Goal: Information Seeking & Learning: Learn about a topic

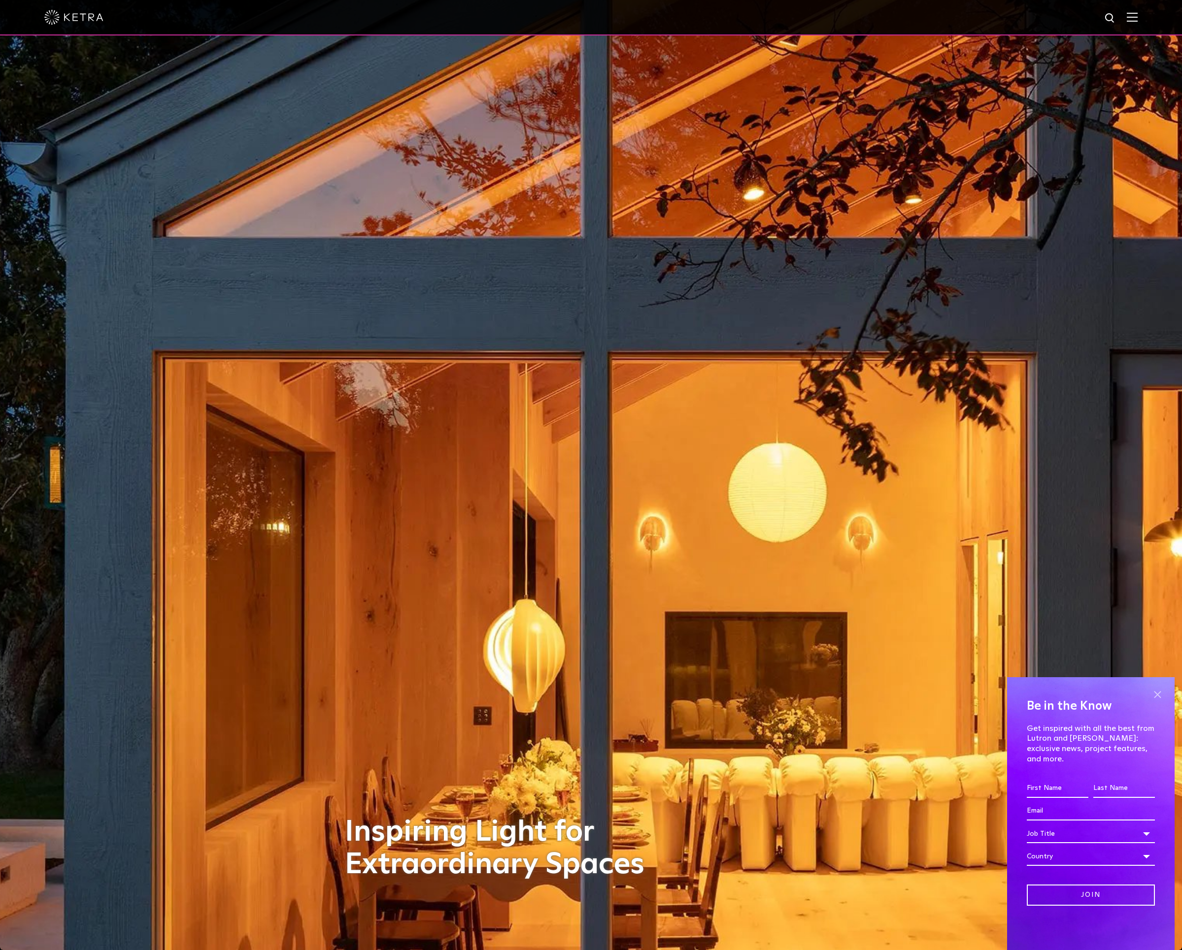
click at [1156, 702] on span at bounding box center [1157, 694] width 15 height 15
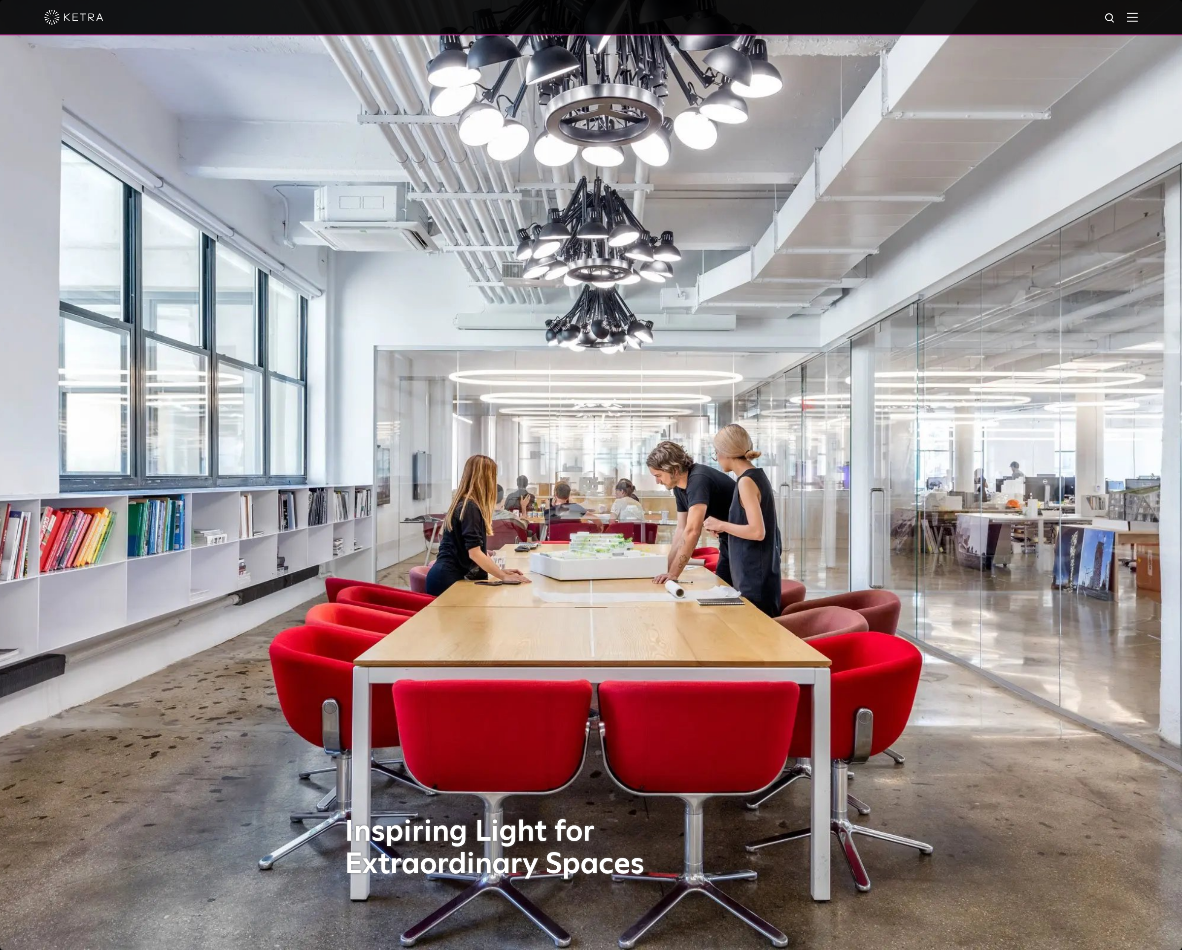
click at [1148, 20] on div at bounding box center [591, 17] width 1182 height 35
click at [1137, 15] on img at bounding box center [1132, 16] width 11 height 9
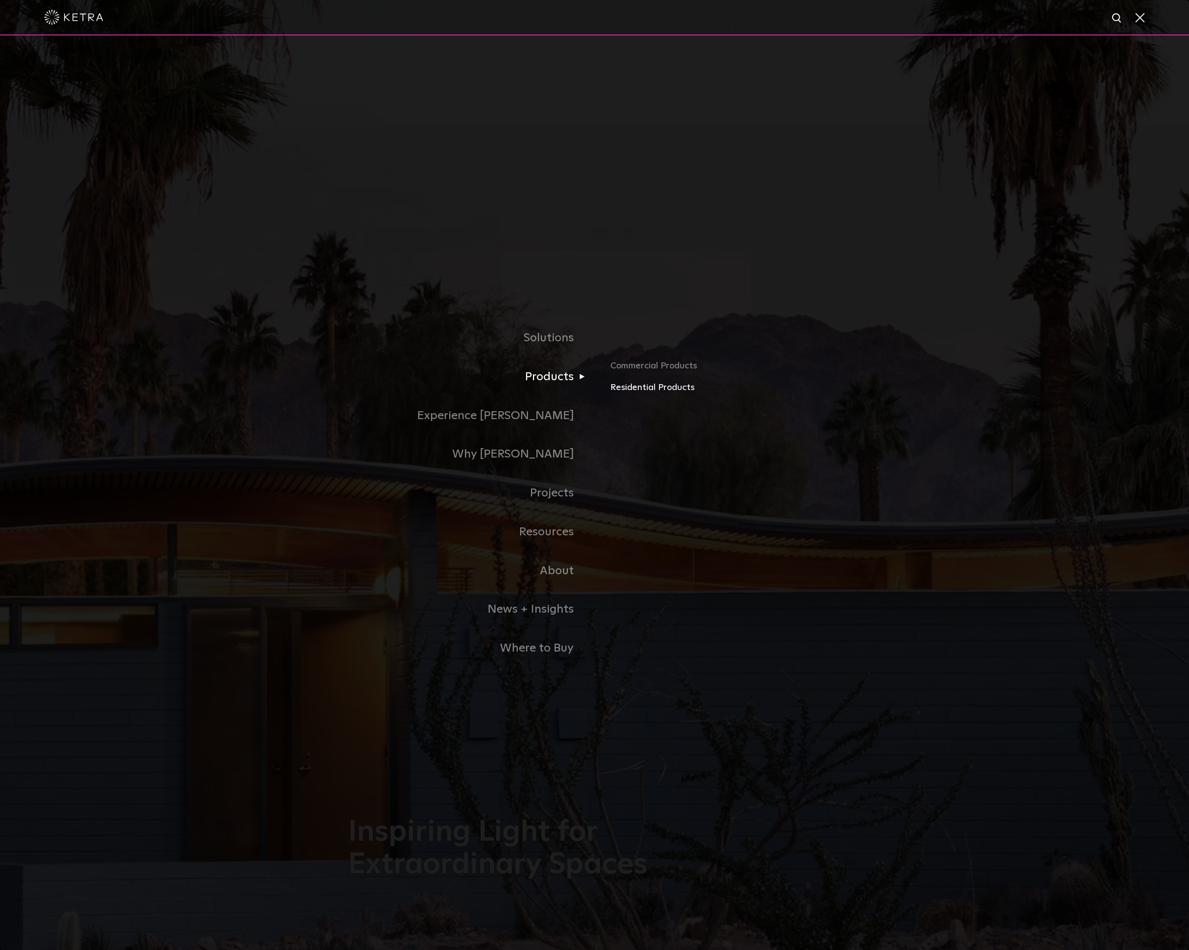
click at [636, 388] on link "Residential Products" at bounding box center [725, 388] width 231 height 14
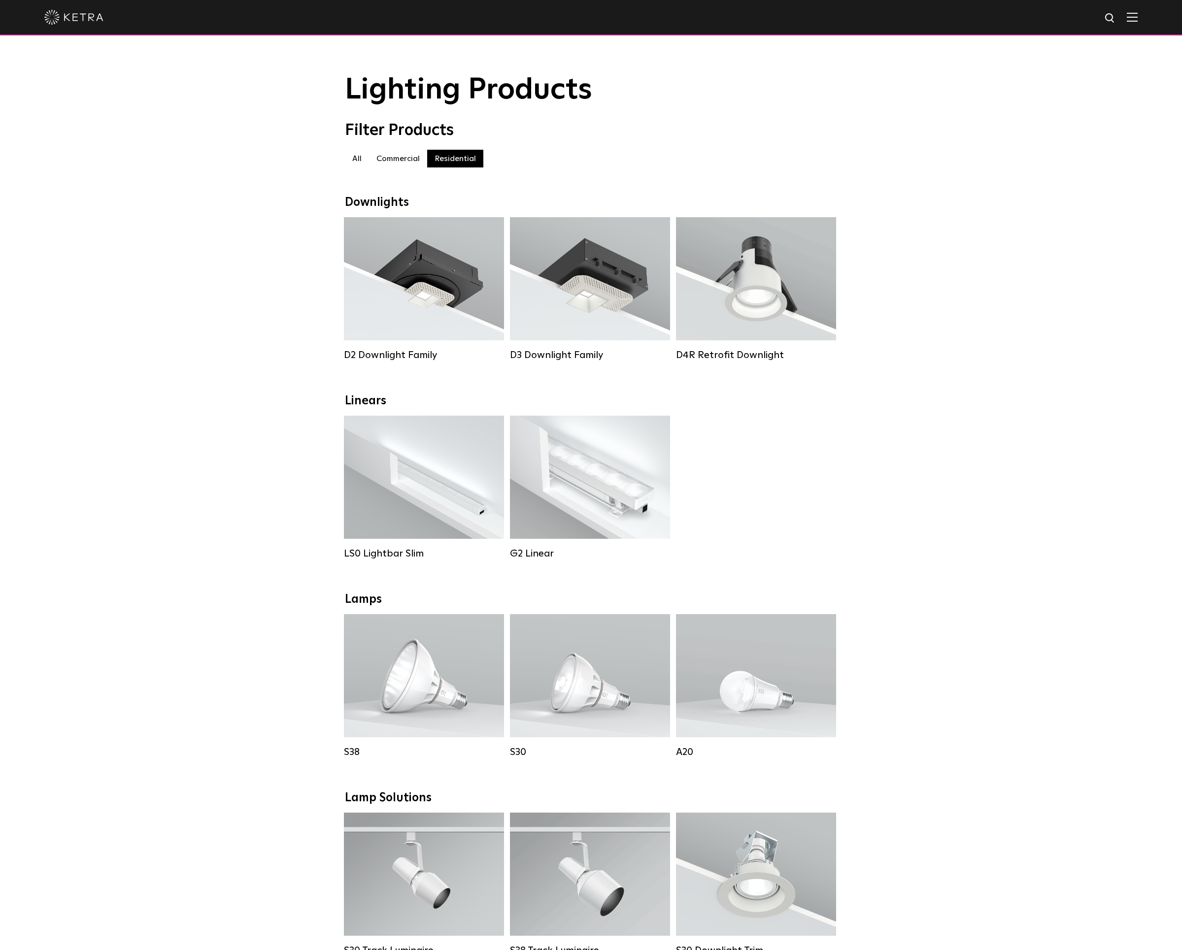
click at [1059, 569] on div "Downlights D2 Downlight Family Lumen Output: 1200 Colors: White / Black / Gloss…" at bounding box center [591, 881] width 1182 height 1371
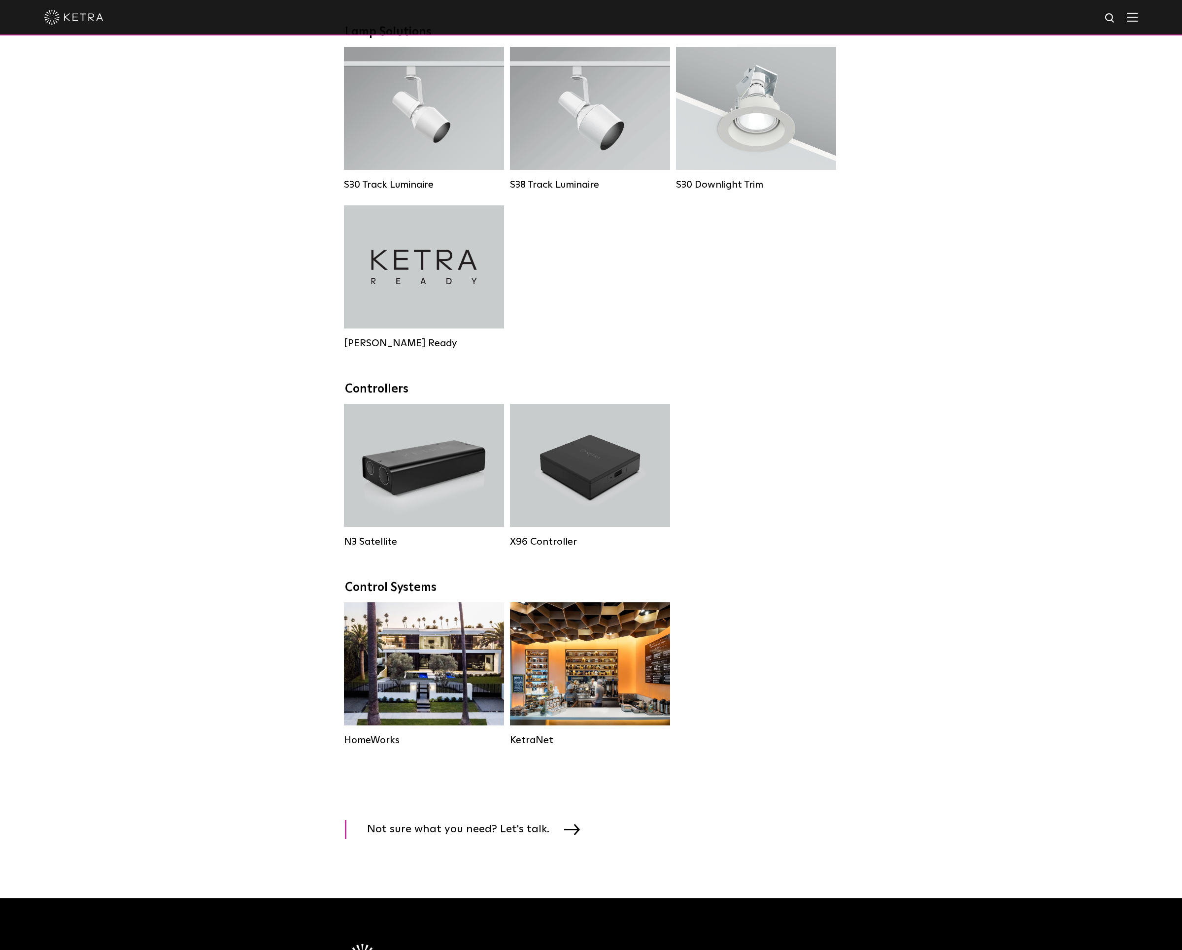
scroll to position [1005, 0]
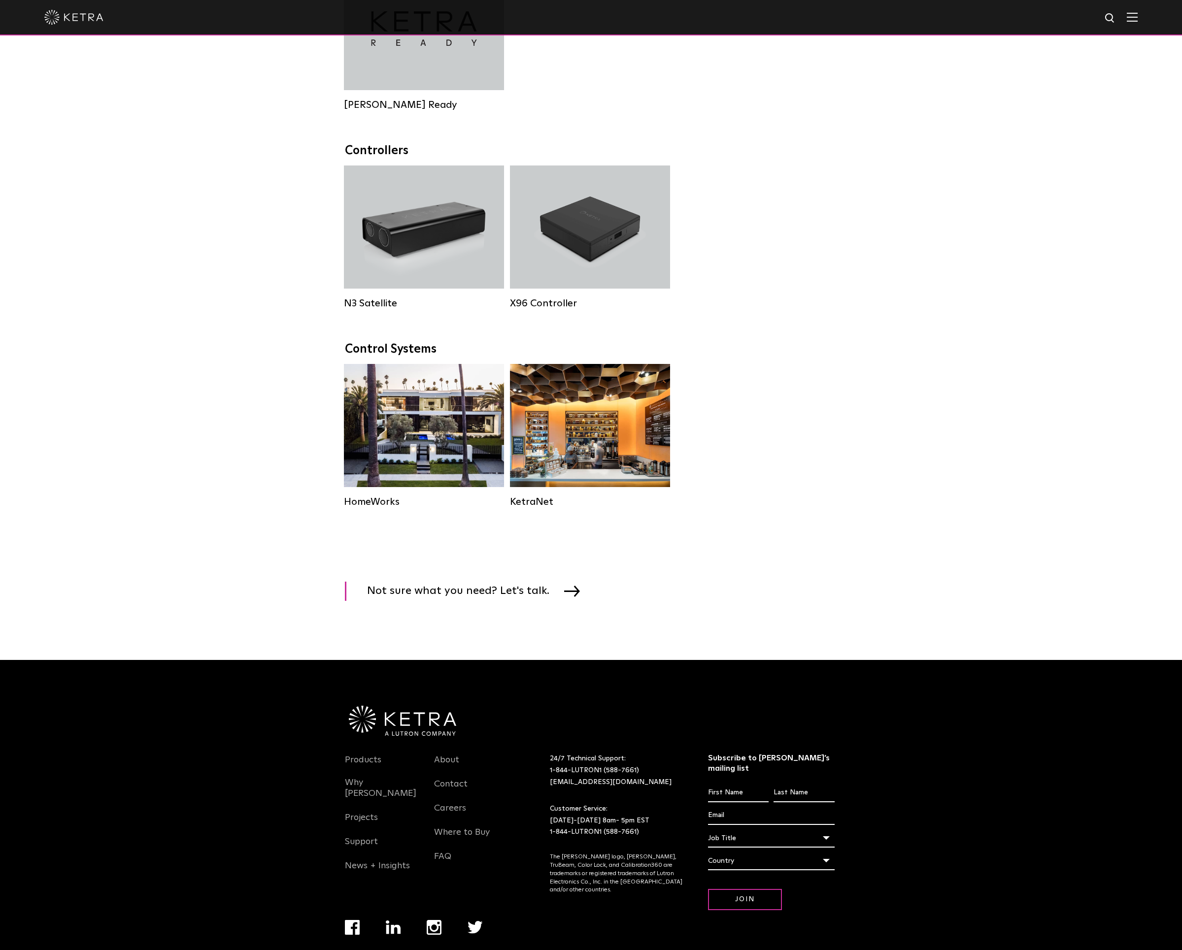
click at [829, 324] on div "Athena Commercial Solution HomeWorks Residential Solution KetraNet" at bounding box center [591, 245] width 500 height 159
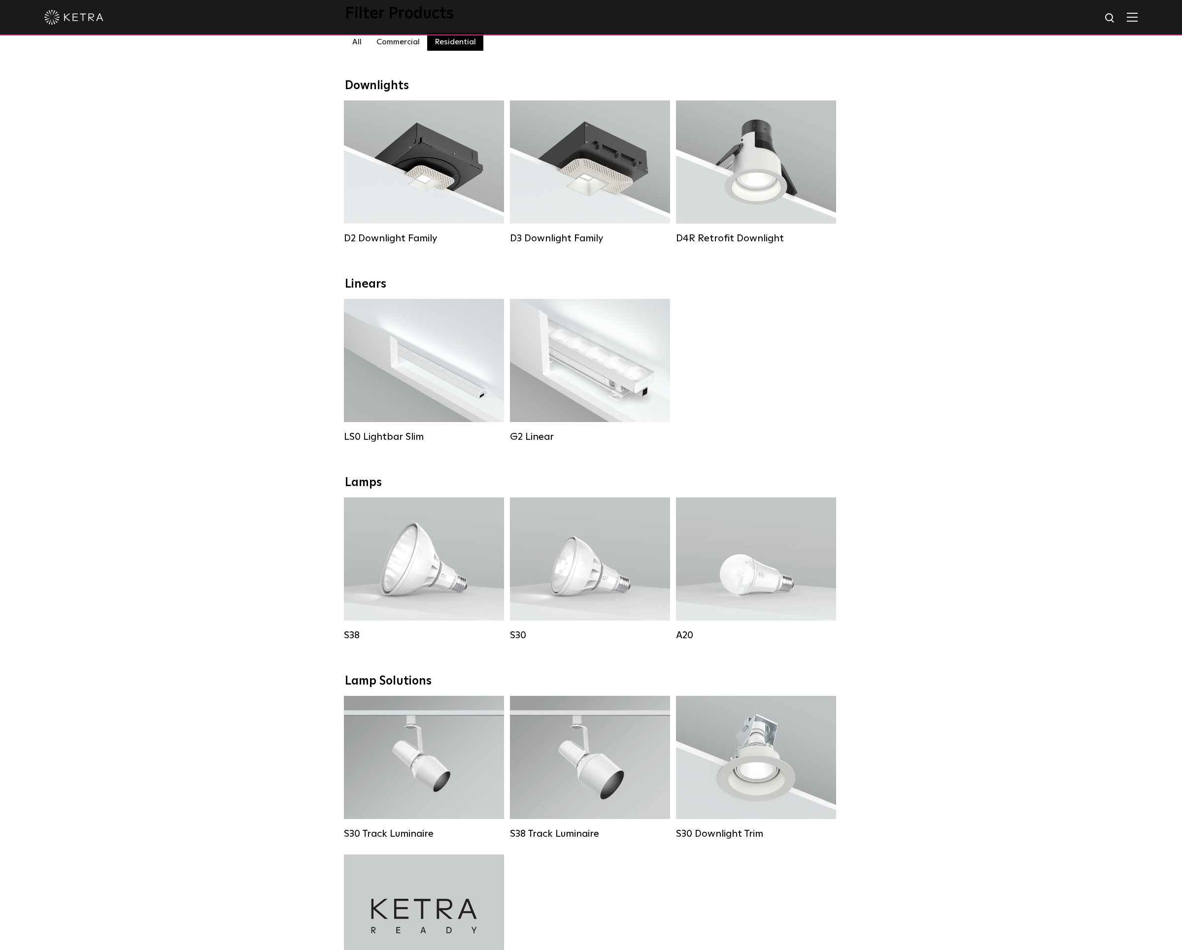
scroll to position [0, 0]
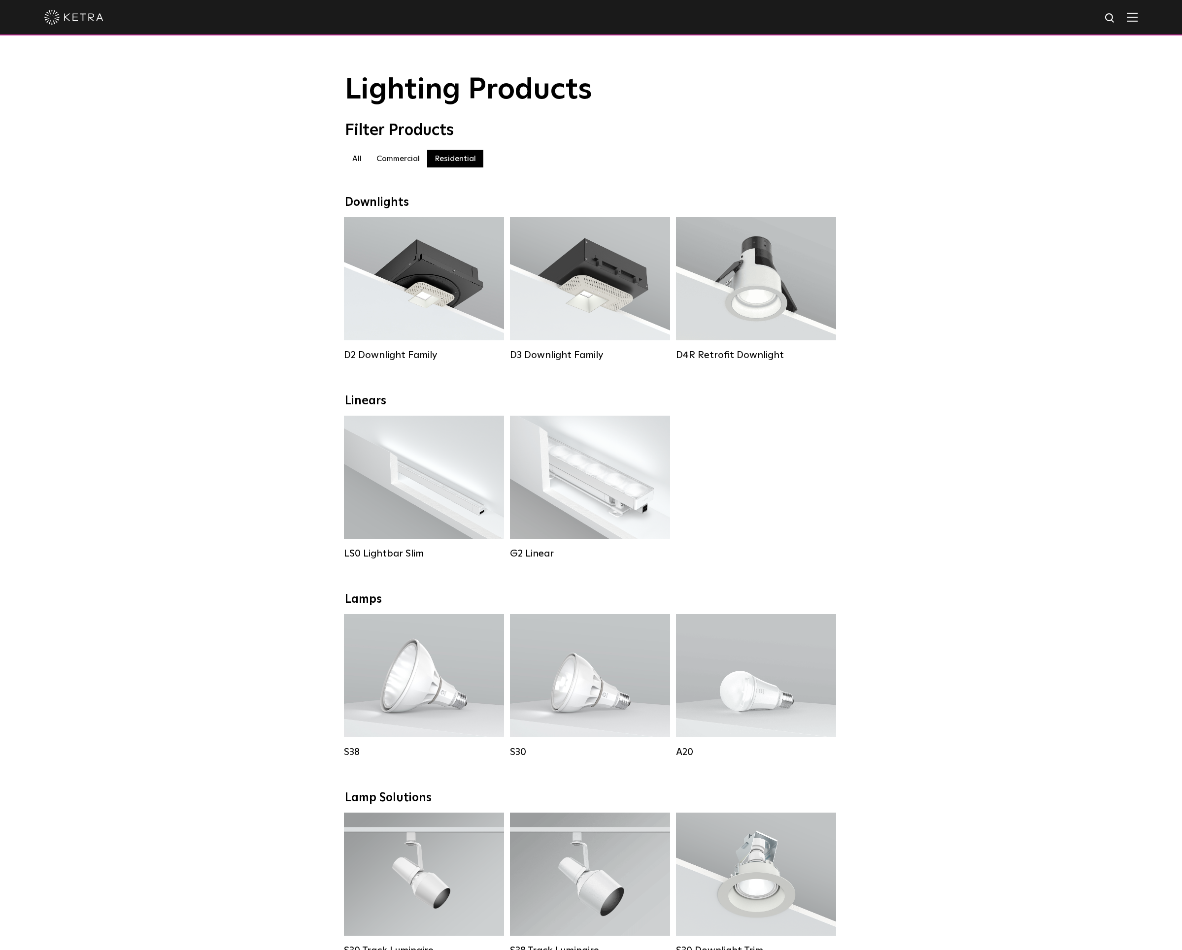
click at [75, 16] on img at bounding box center [73, 17] width 59 height 15
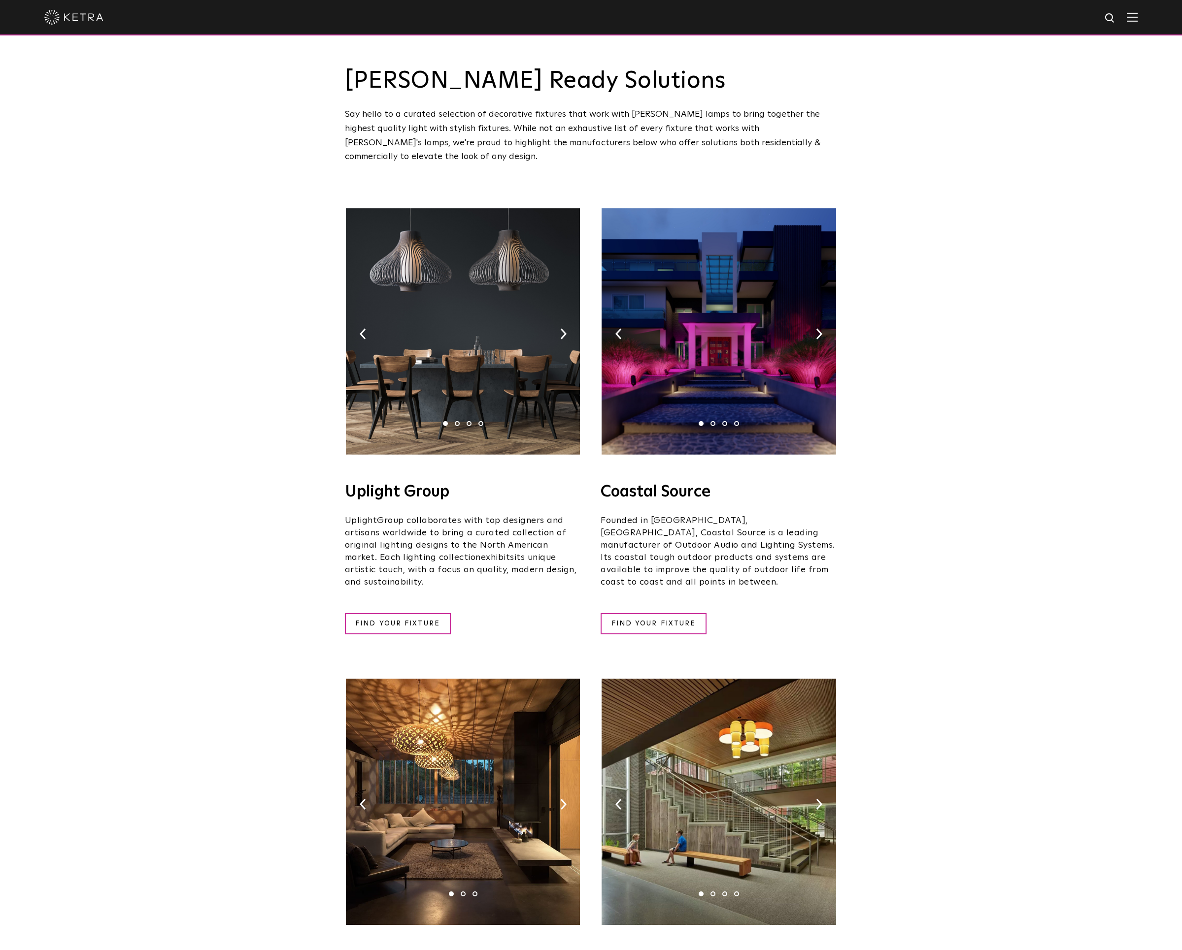
click at [560, 329] on img at bounding box center [563, 334] width 6 height 11
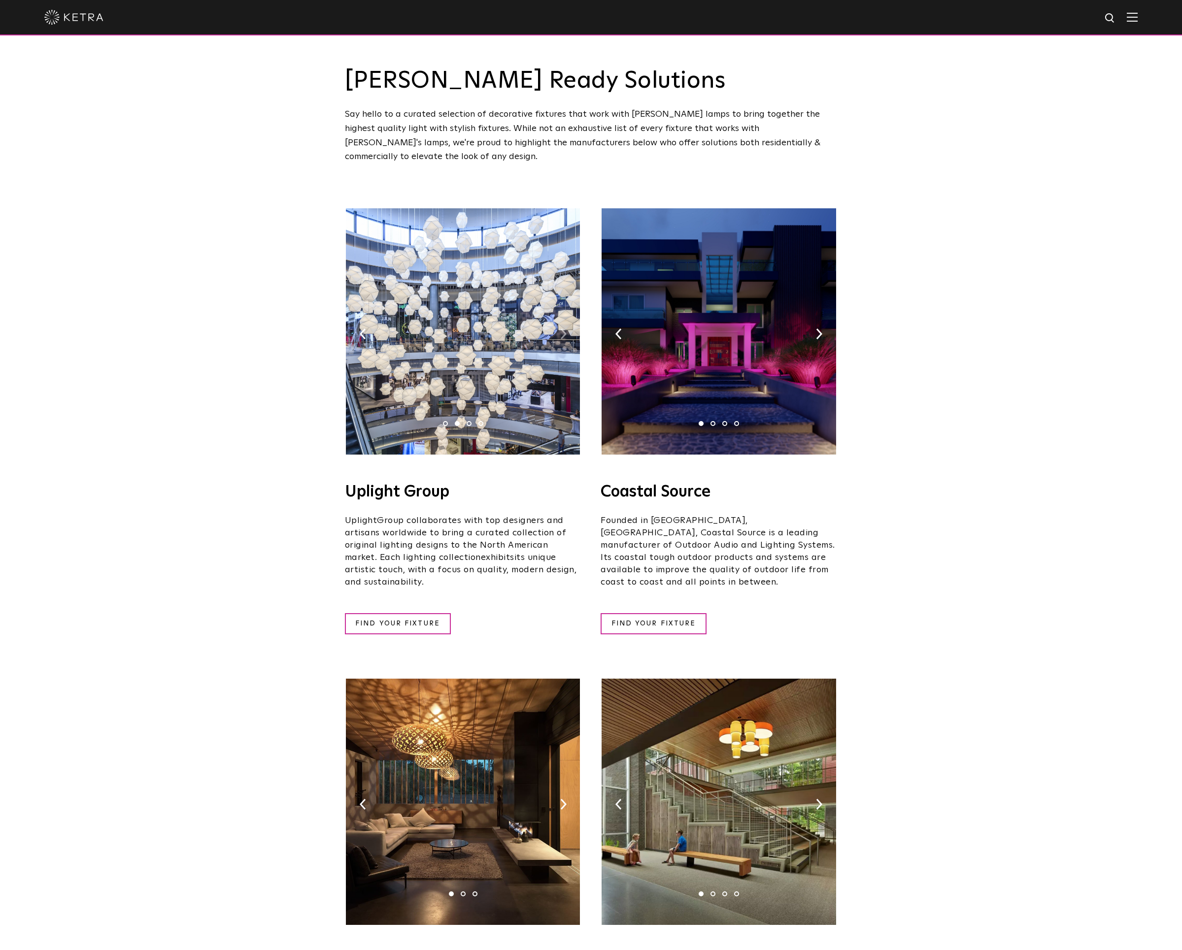
click at [563, 329] on img at bounding box center [563, 334] width 6 height 11
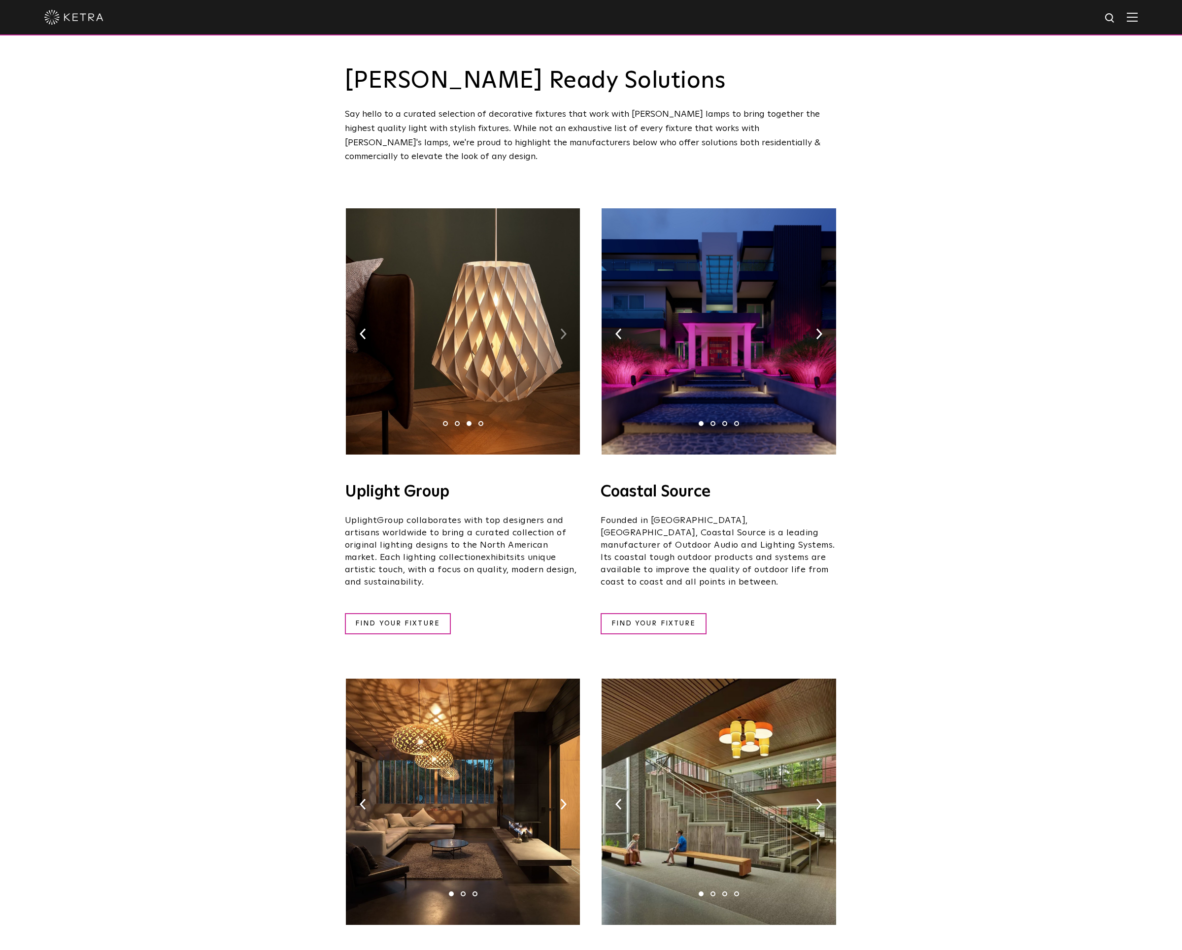
click at [563, 329] on img at bounding box center [563, 334] width 6 height 11
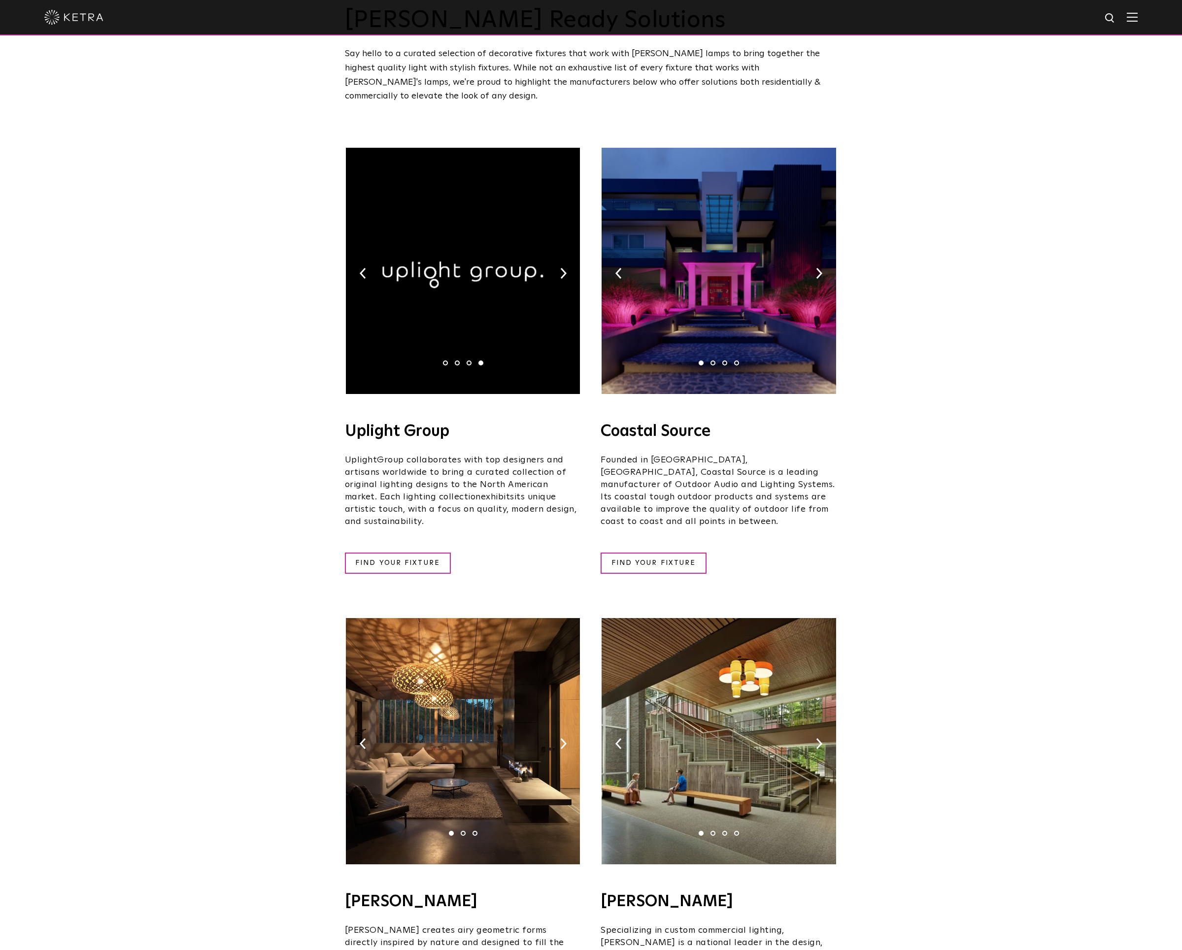
scroll to position [17, 0]
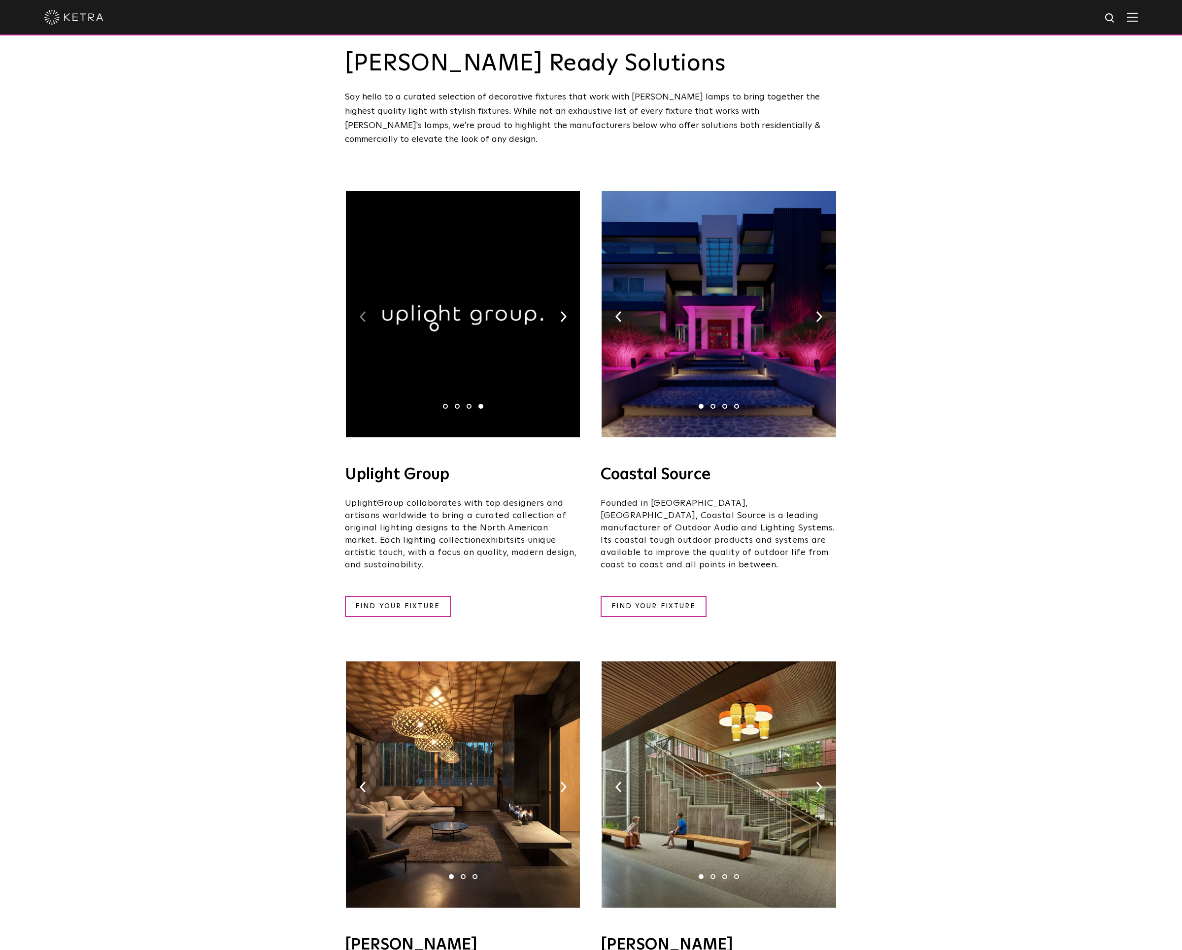
click at [364, 311] on img at bounding box center [363, 316] width 6 height 11
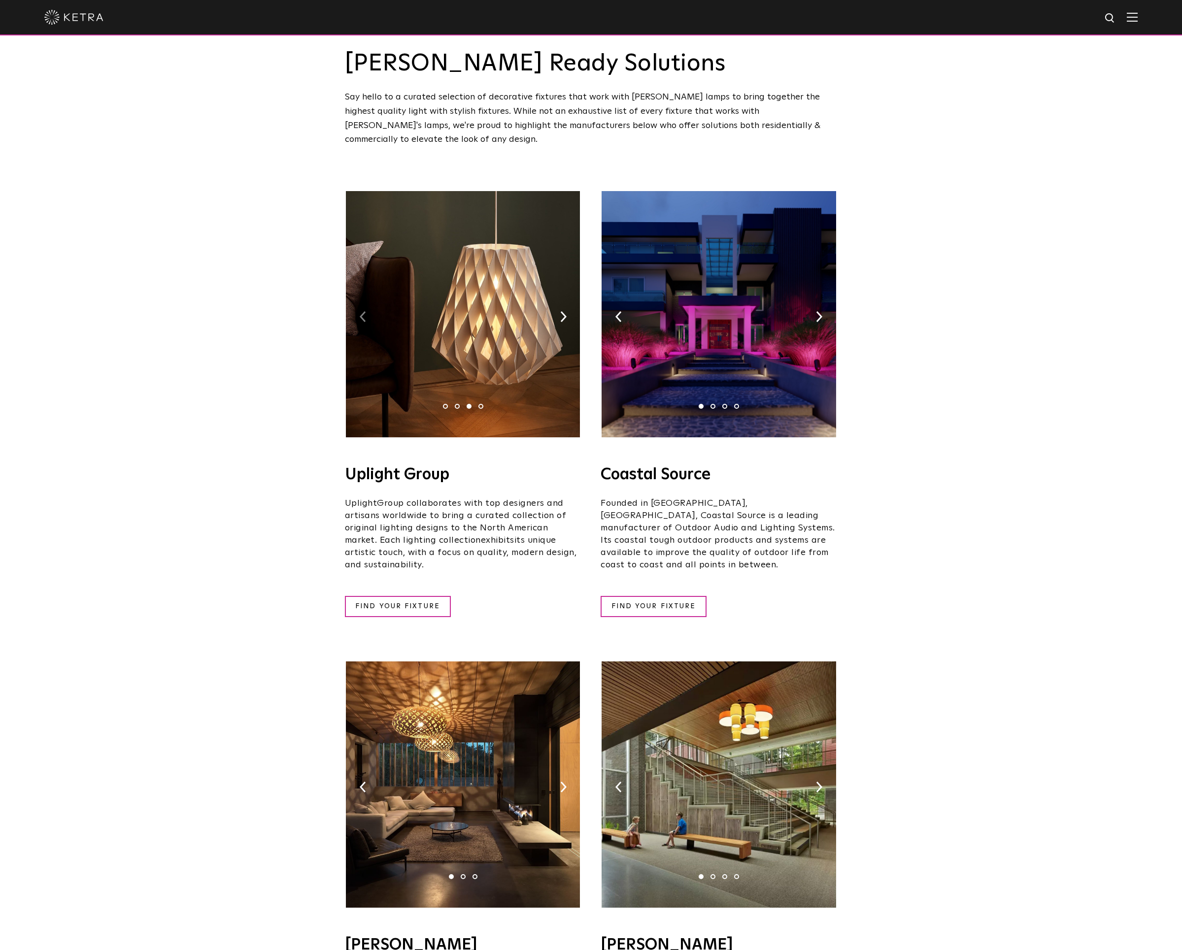
click at [364, 311] on img at bounding box center [363, 316] width 6 height 11
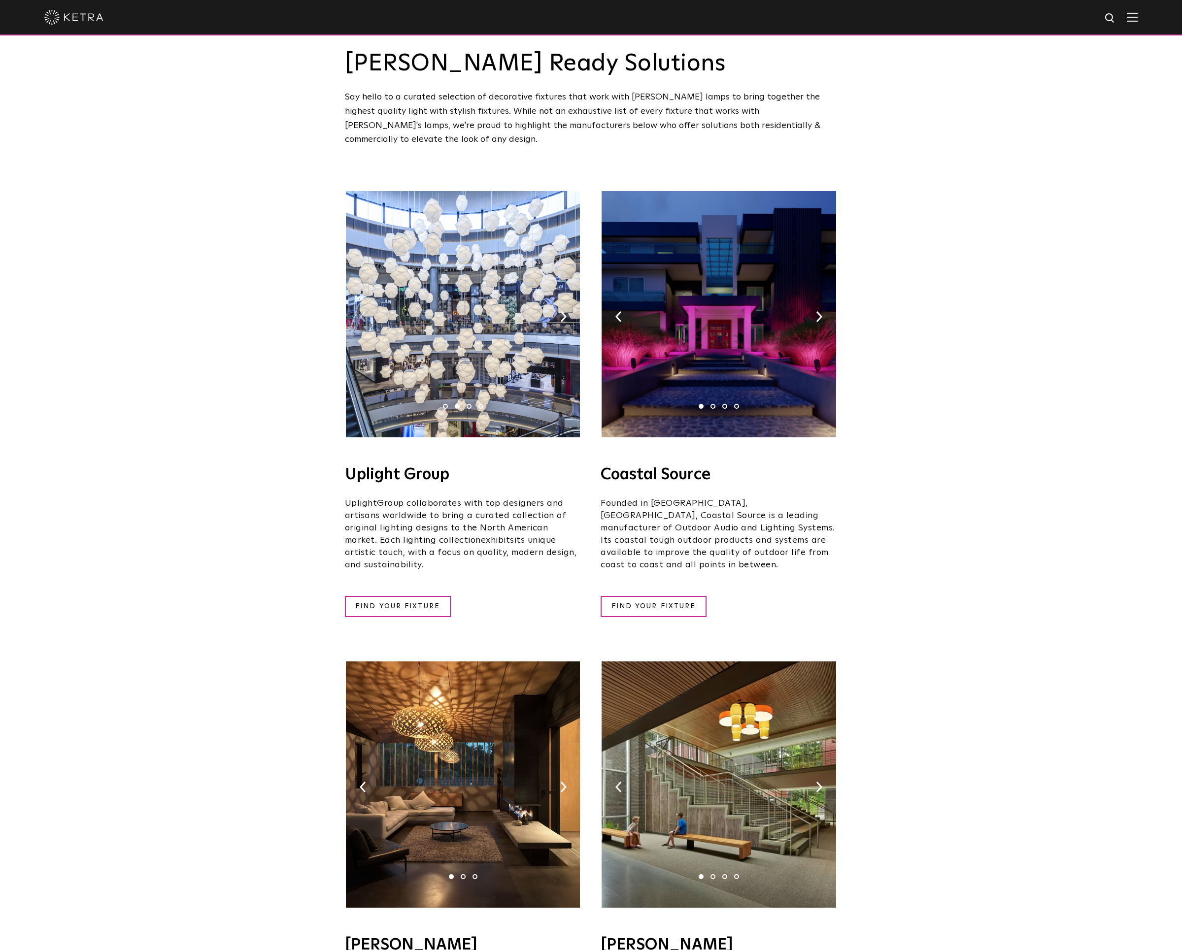
click at [364, 311] on img at bounding box center [363, 316] width 6 height 11
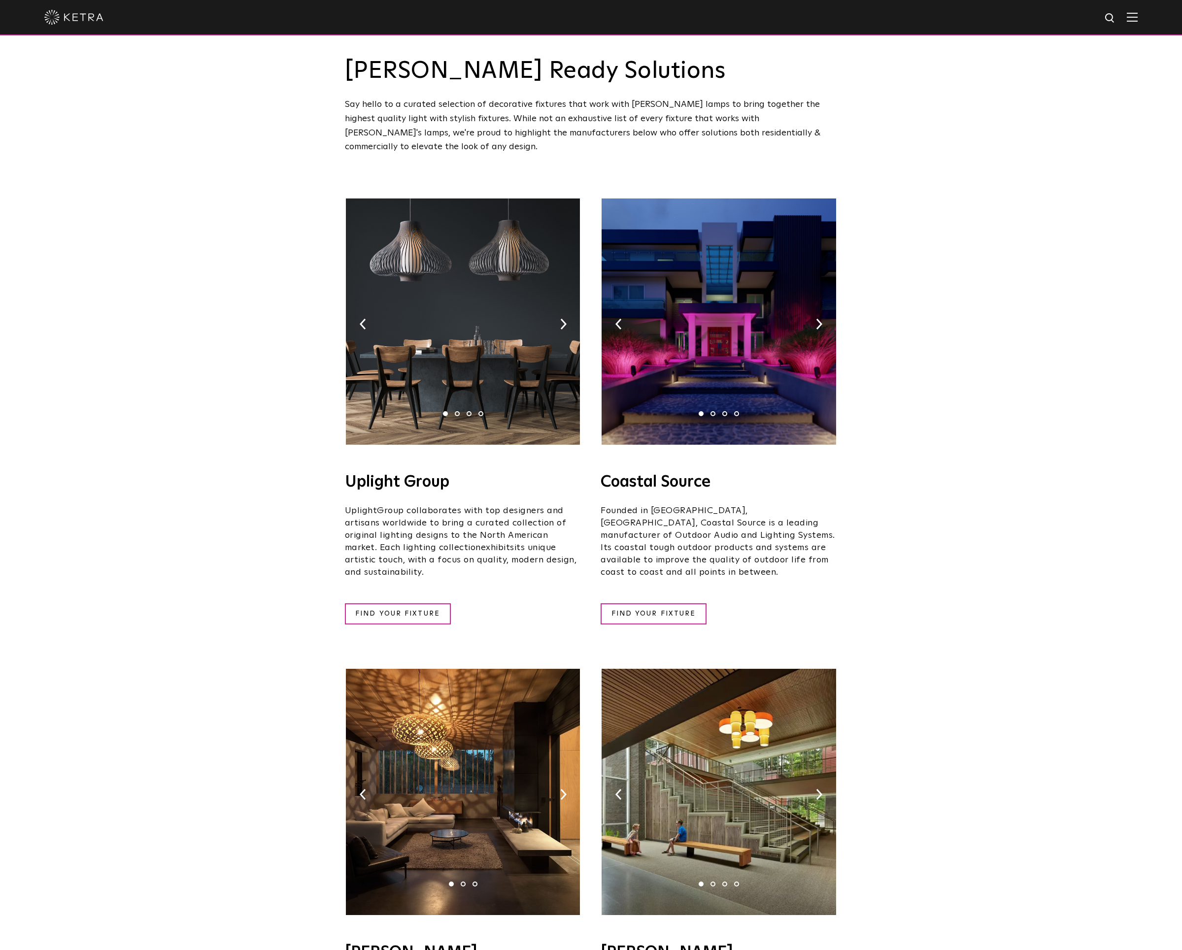
scroll to position [0, 0]
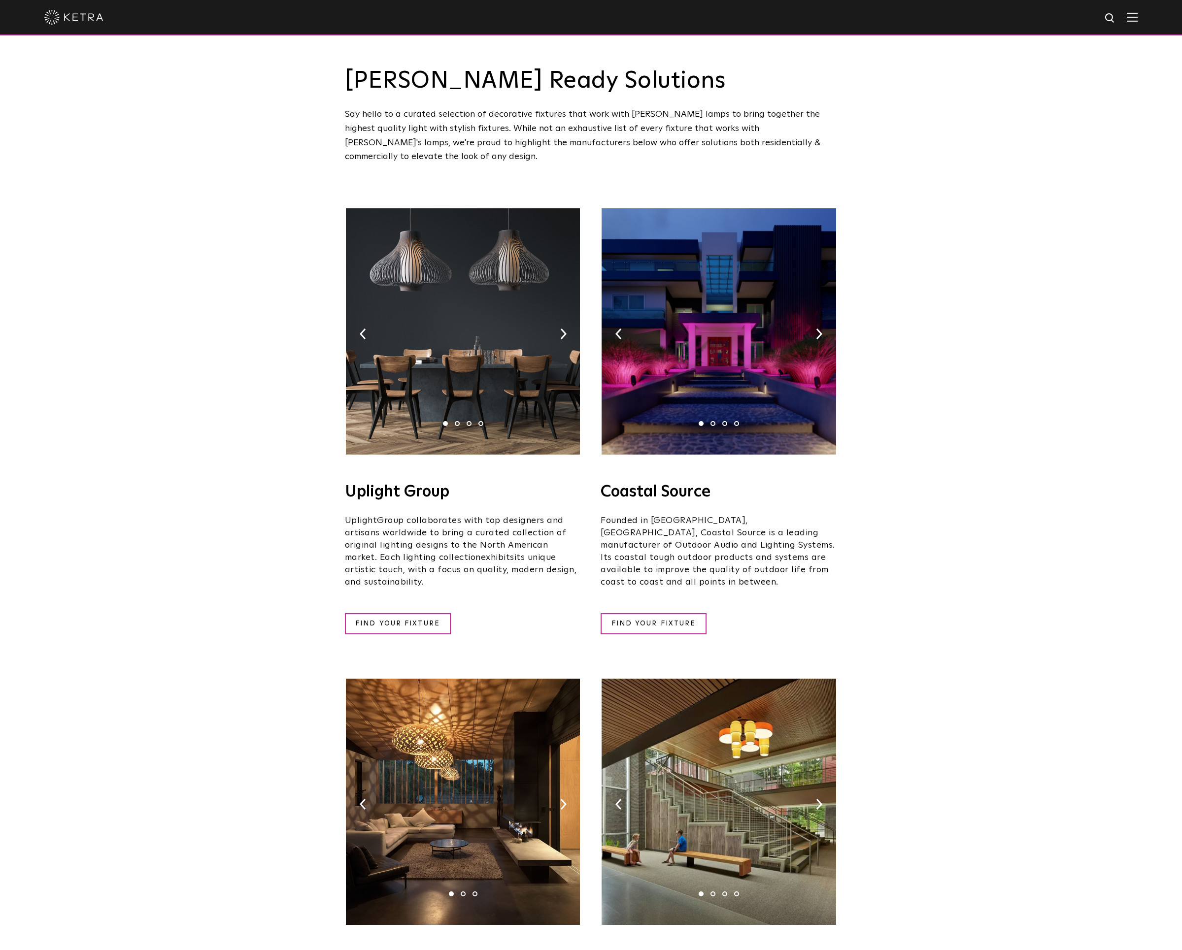
click at [59, 19] on img at bounding box center [73, 17] width 59 height 15
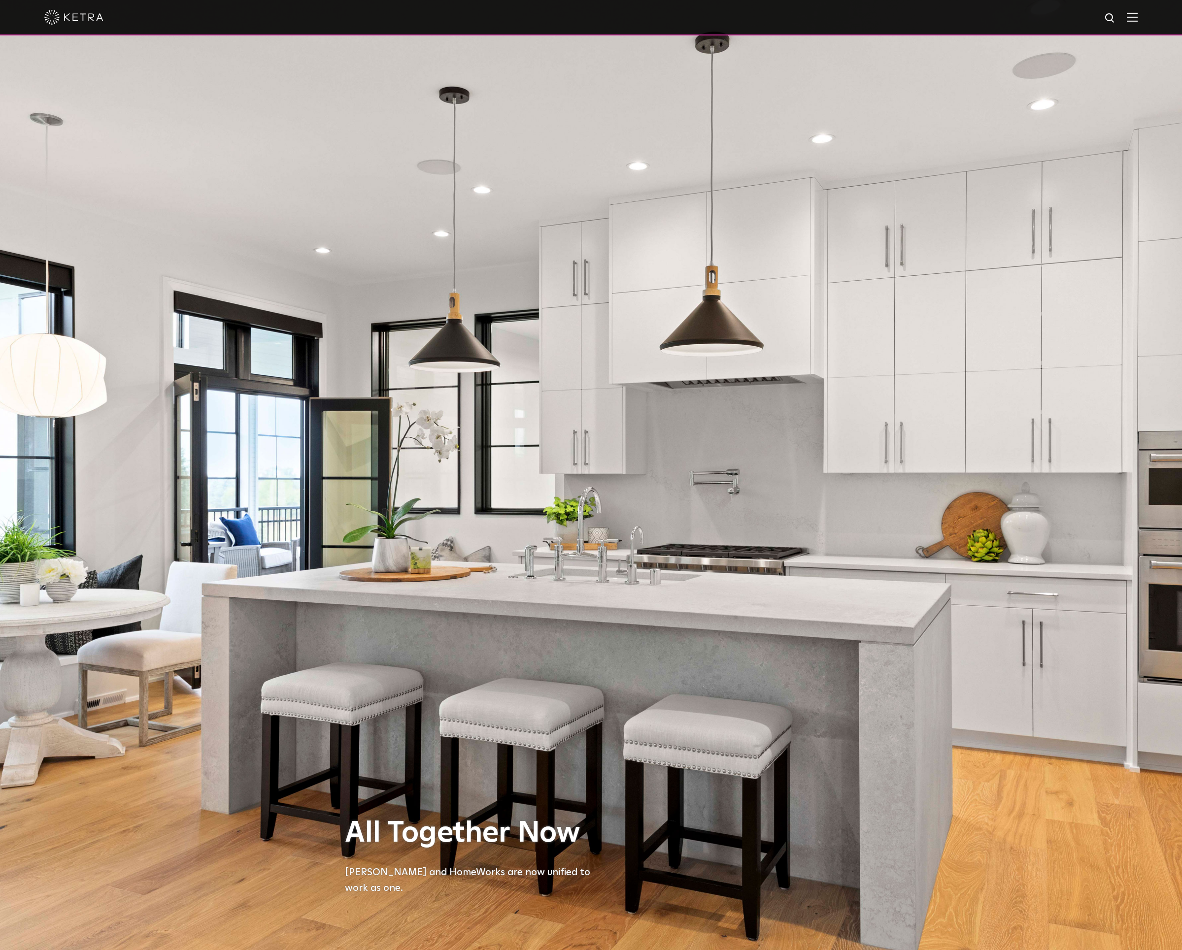
click at [1138, 13] on img at bounding box center [1132, 16] width 11 height 9
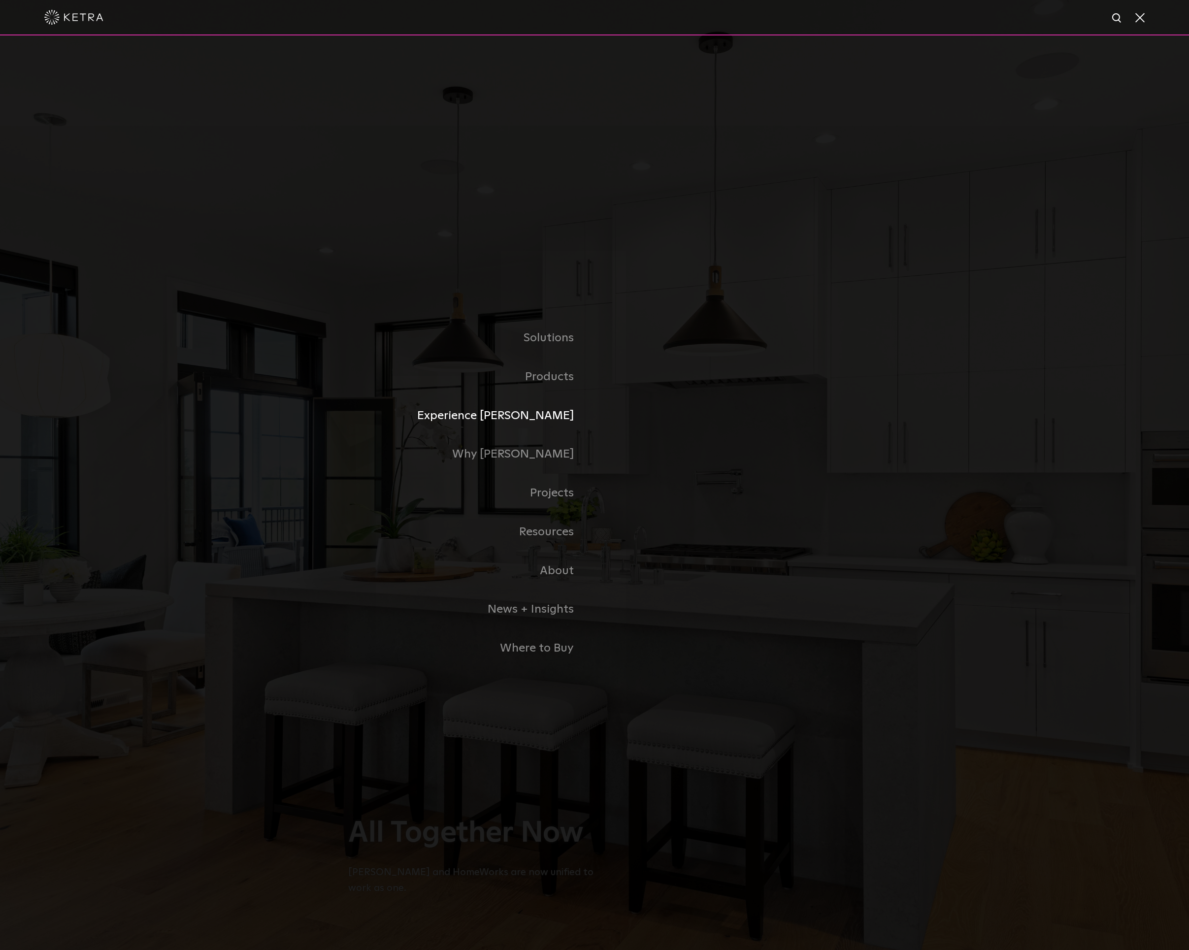
click at [544, 416] on link "Experience [PERSON_NAME]" at bounding box center [471, 416] width 246 height 39
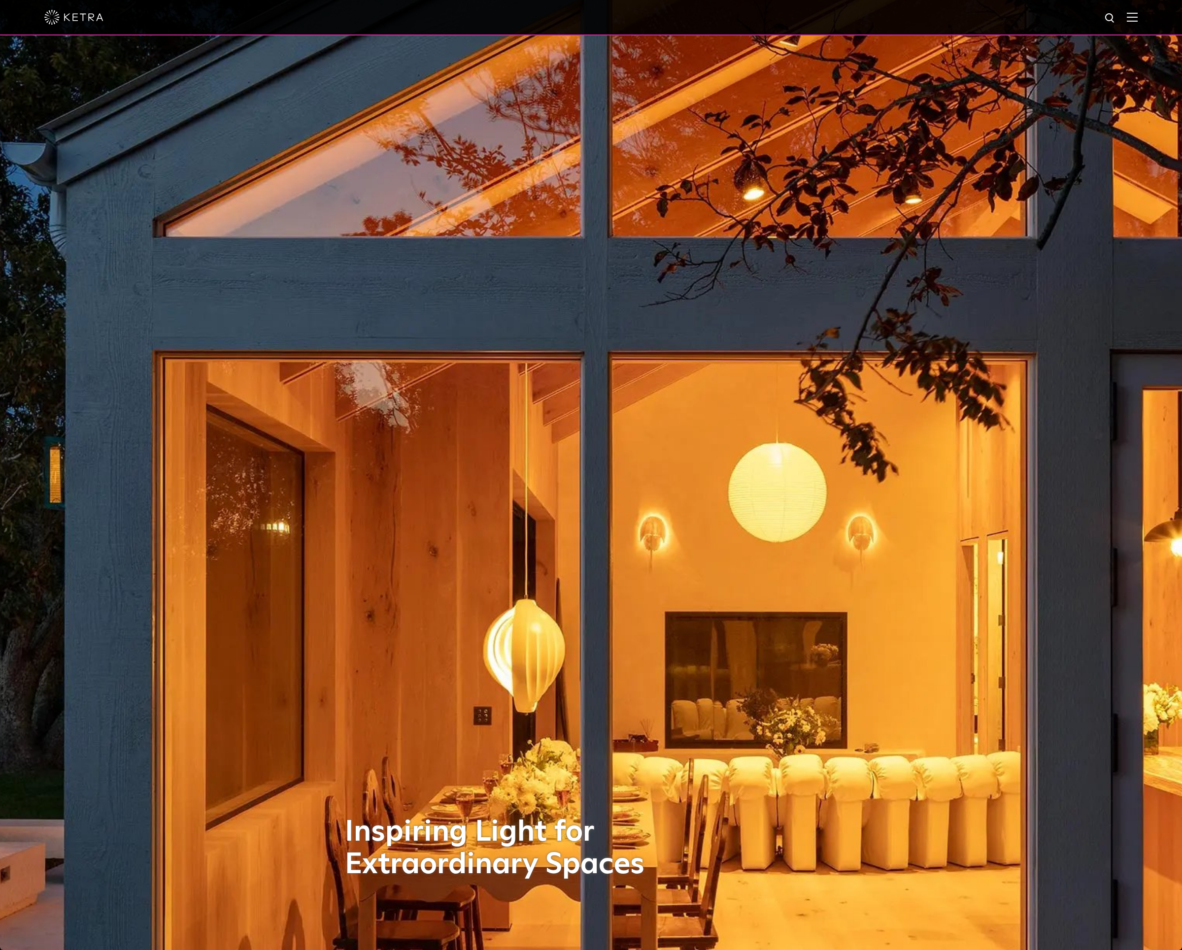
click at [1138, 16] on img at bounding box center [1132, 16] width 11 height 9
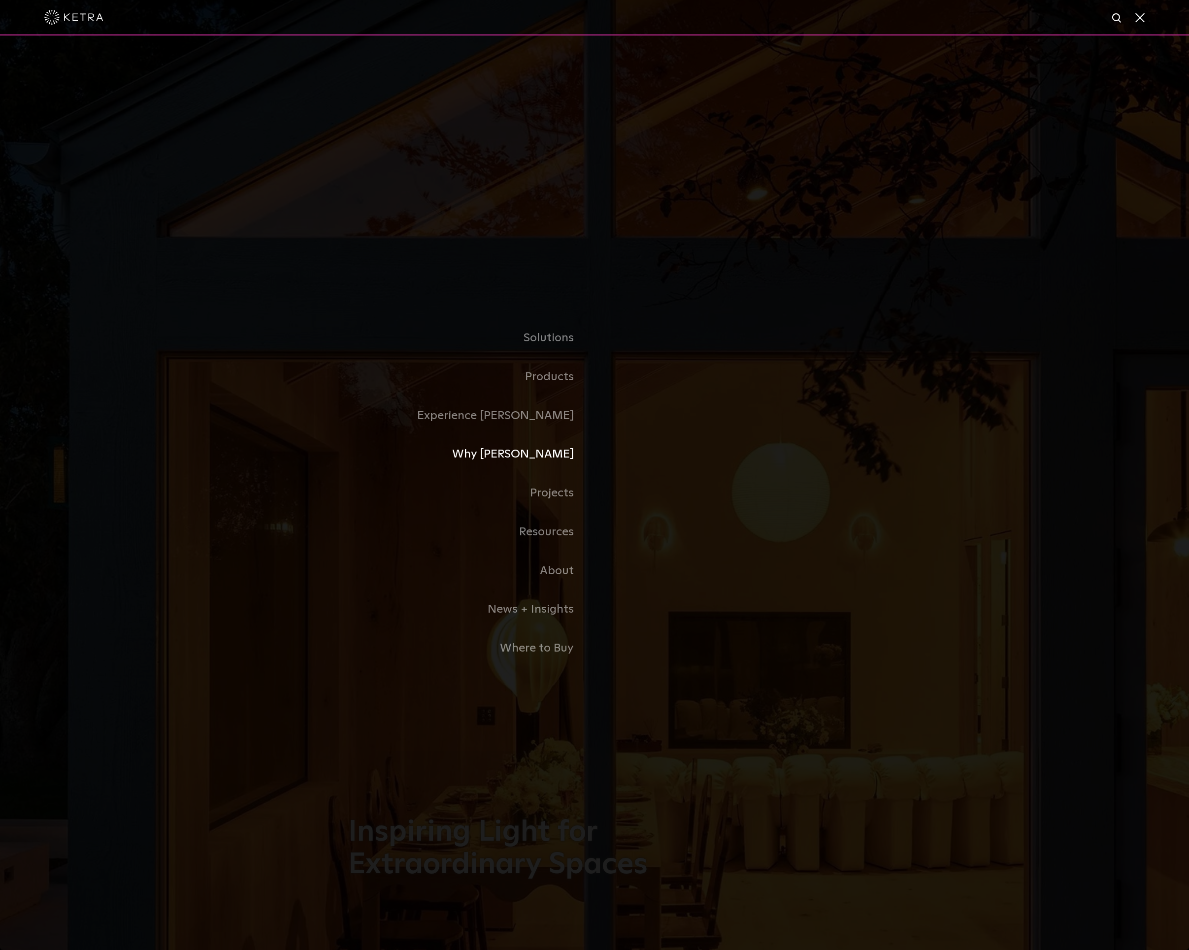
click at [564, 452] on link "Why [PERSON_NAME]" at bounding box center [471, 454] width 246 height 39
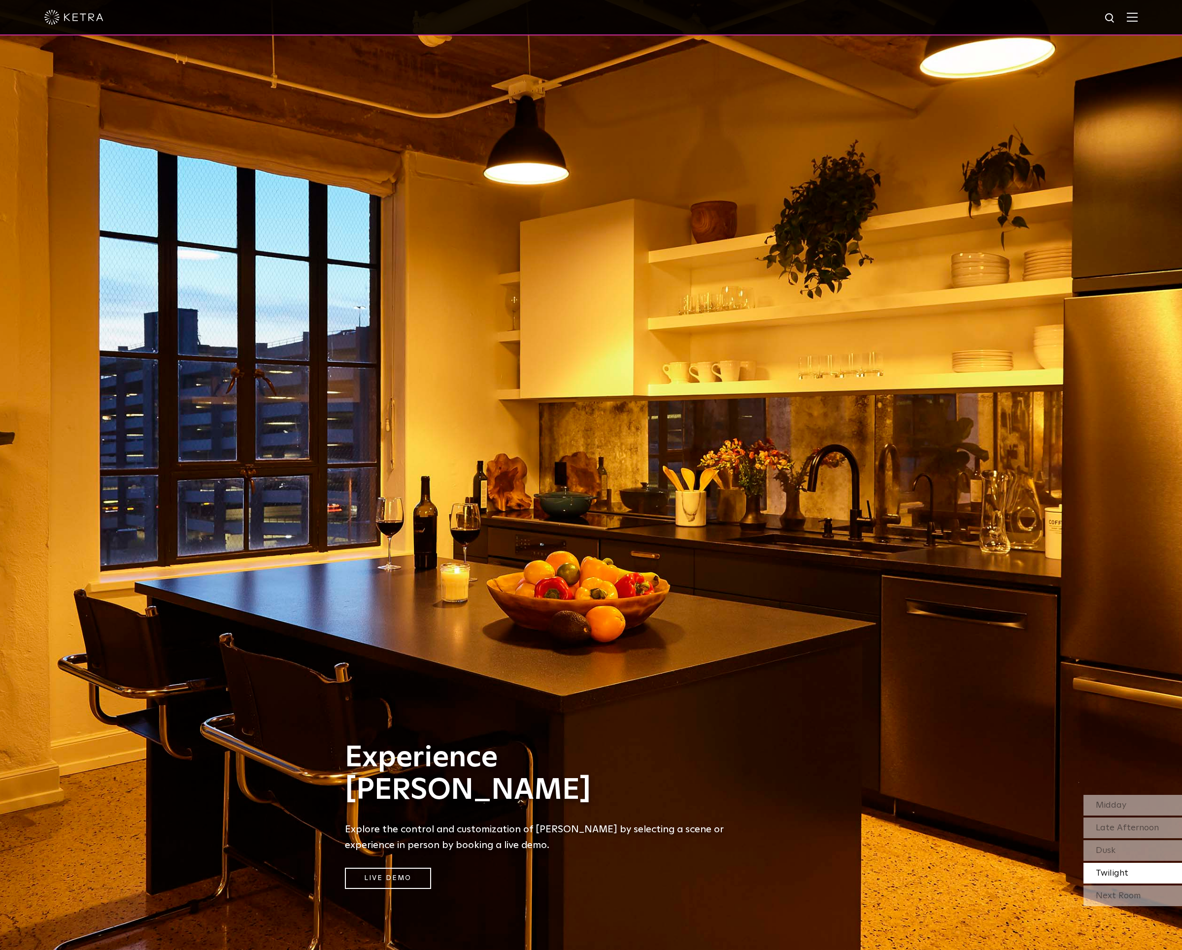
click at [1138, 19] on img at bounding box center [1132, 16] width 11 height 9
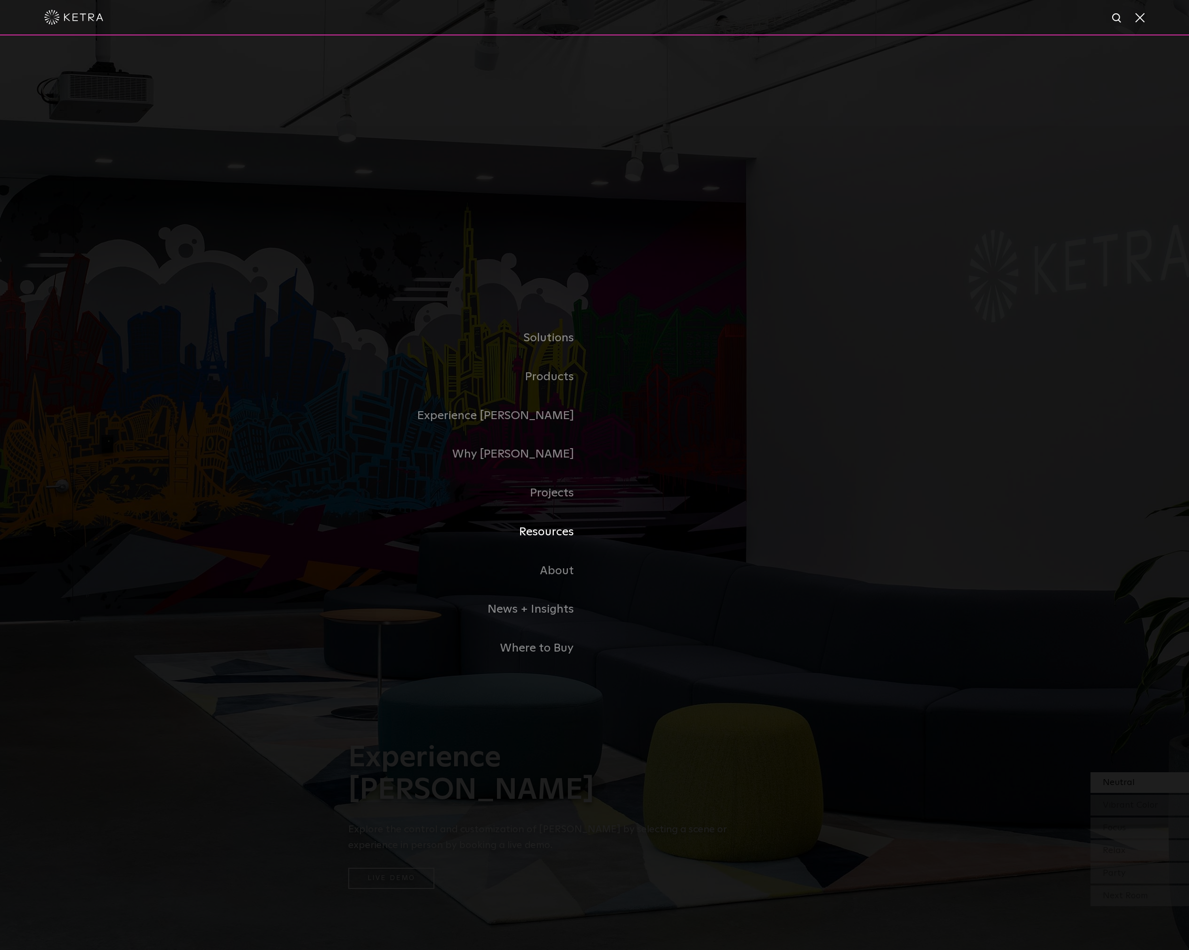
click at [538, 536] on link "Resources" at bounding box center [471, 532] width 246 height 39
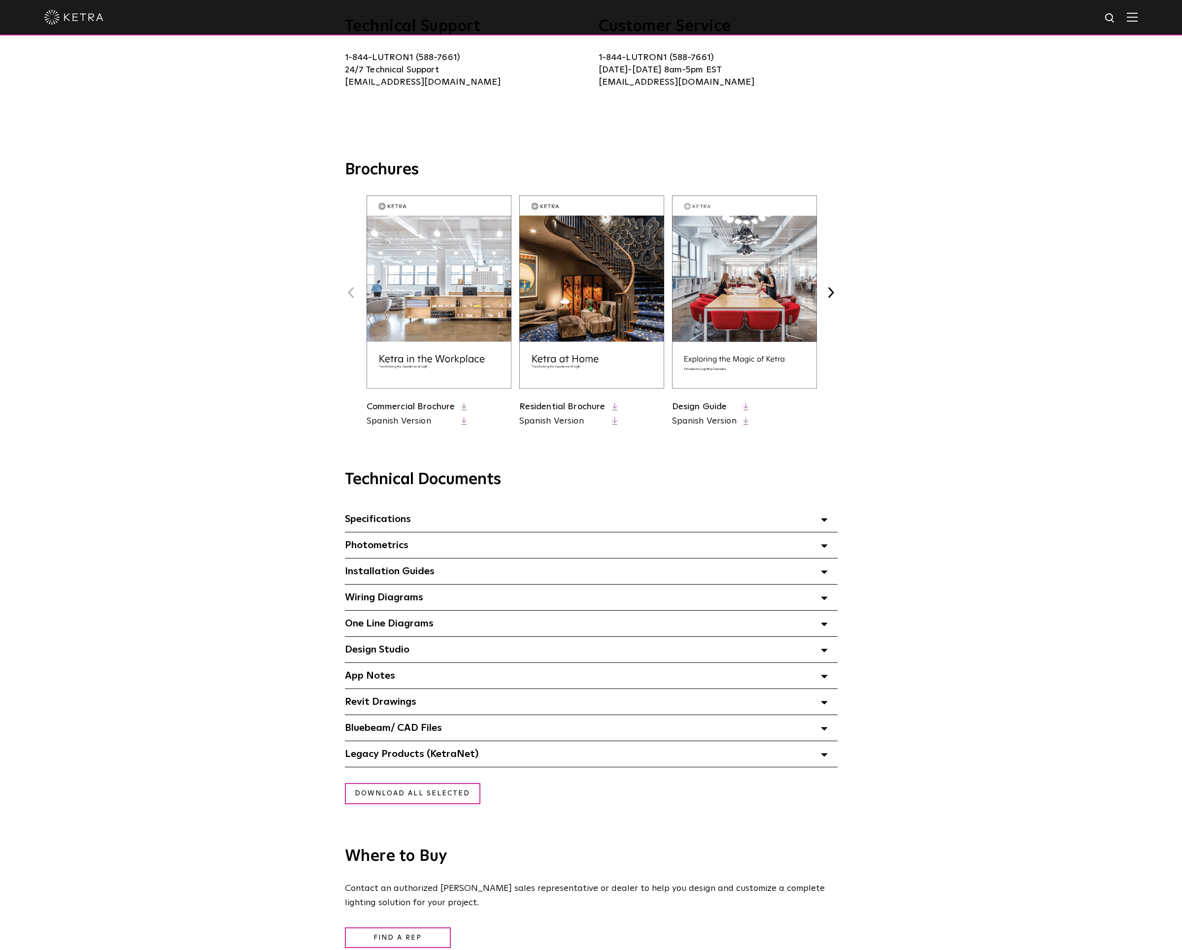
scroll to position [267, 0]
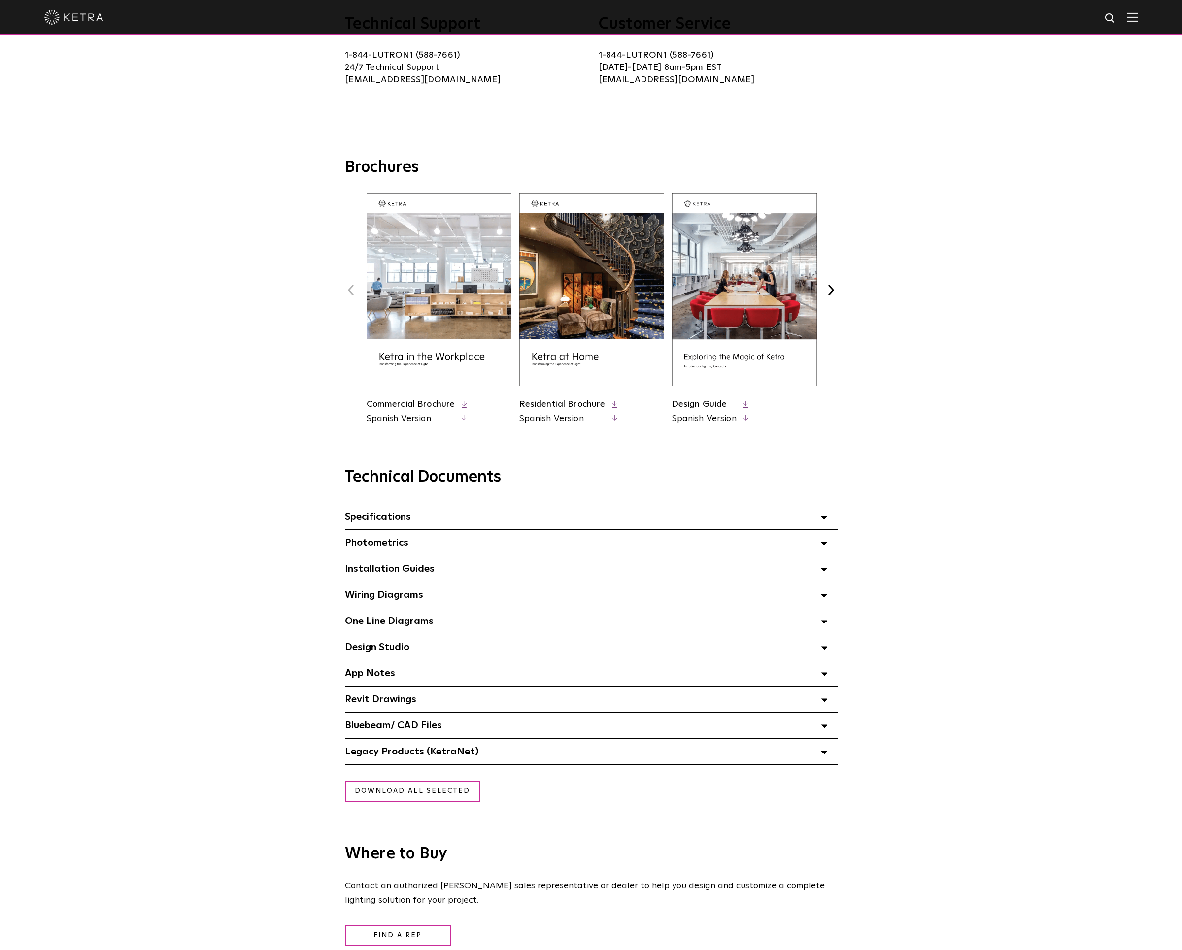
click at [825, 540] on span at bounding box center [824, 543] width 7 height 13
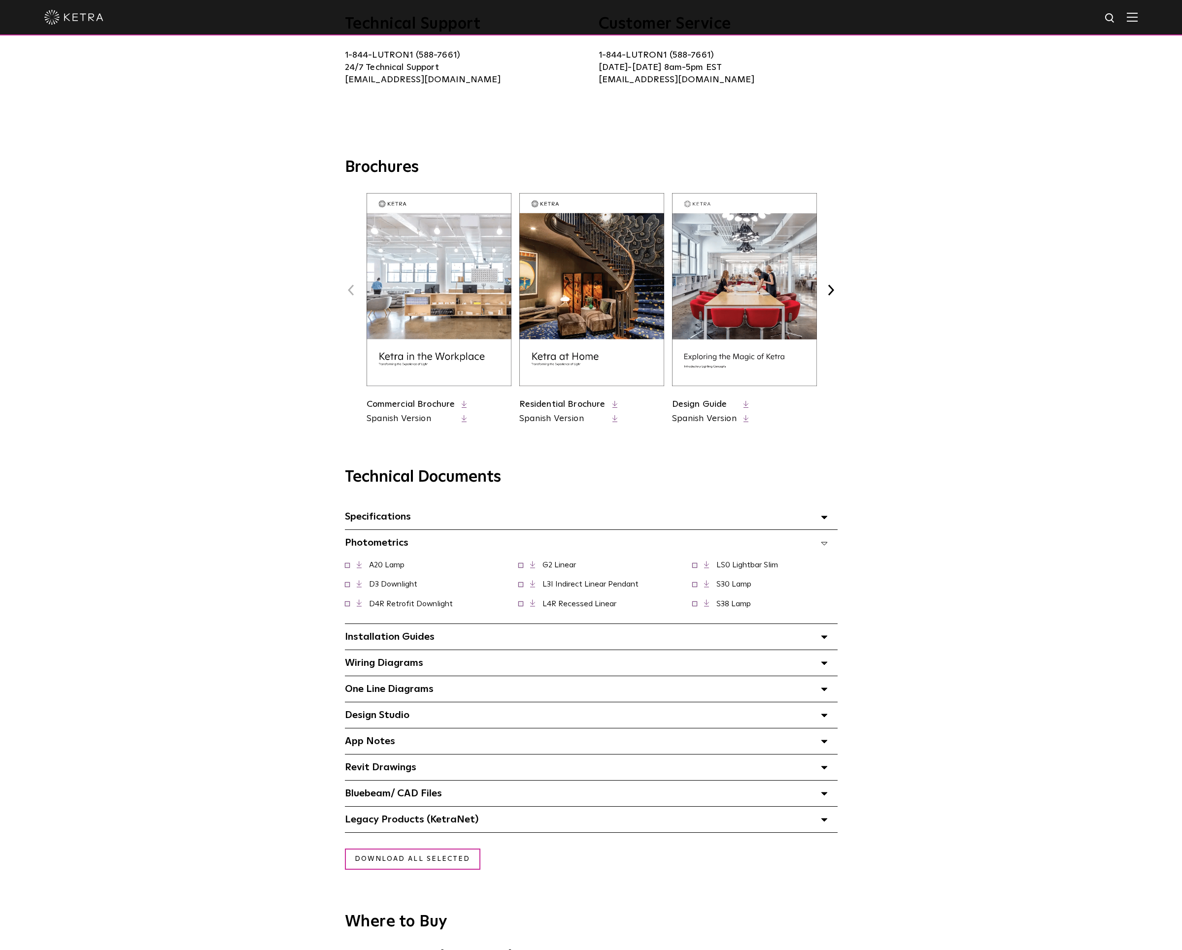
click at [823, 543] on icon at bounding box center [824, 543] width 7 height 3
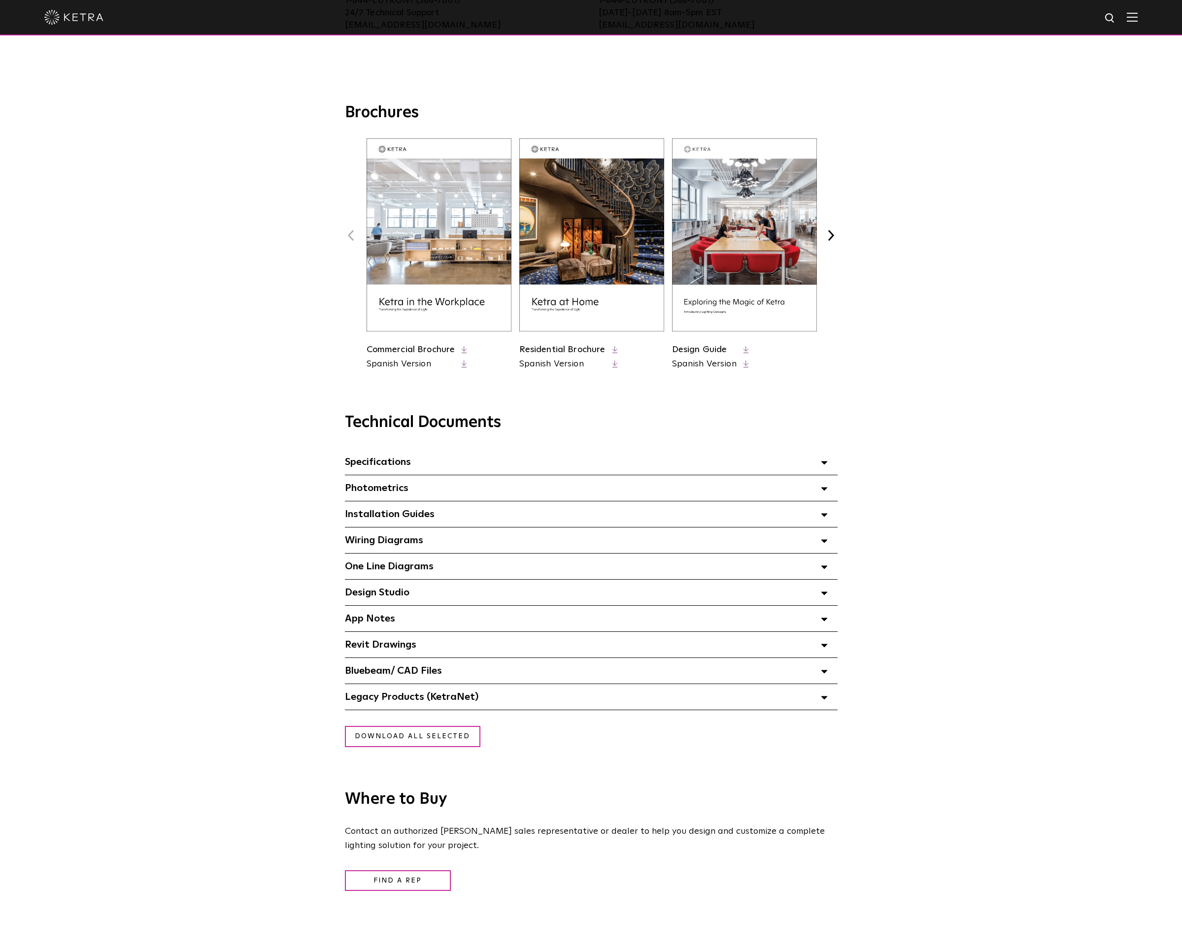
scroll to position [0, 0]
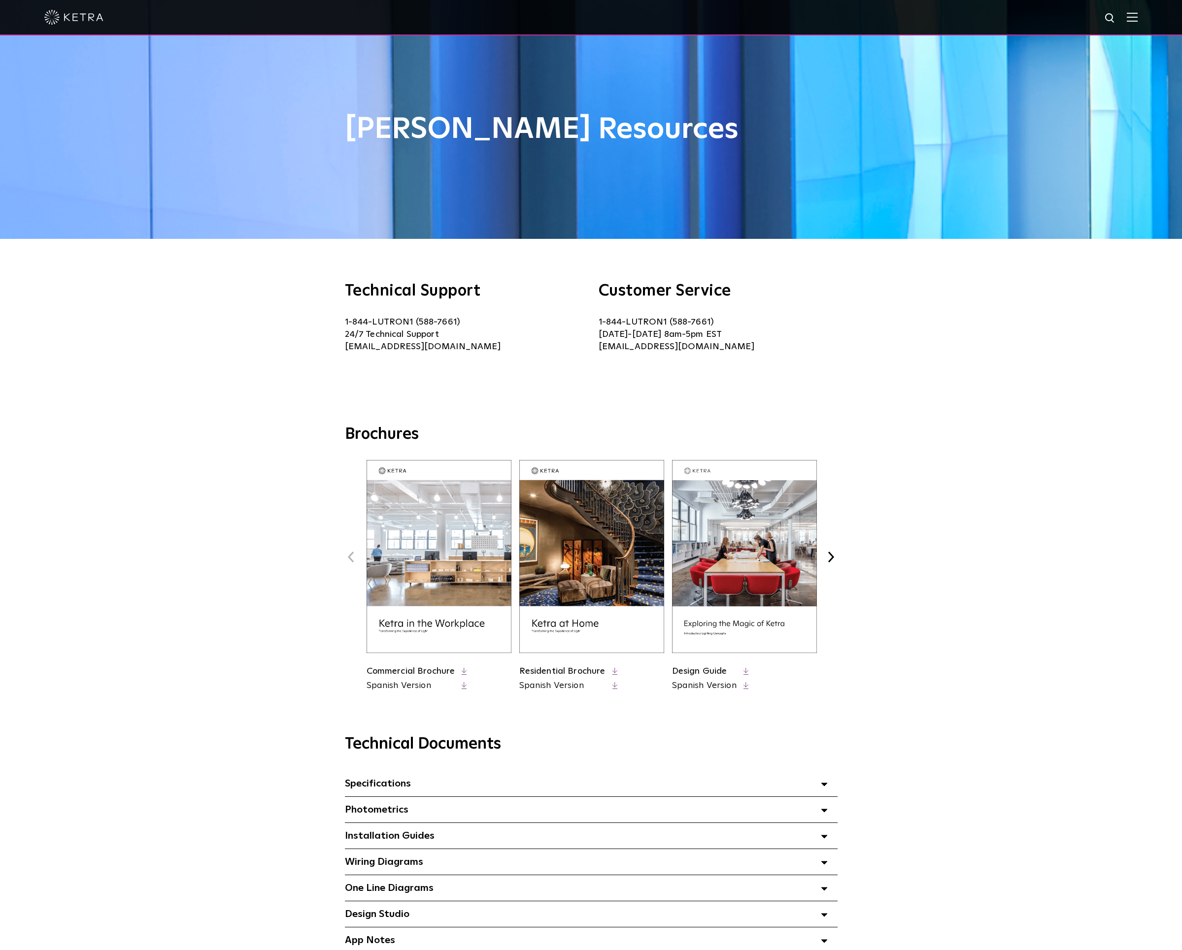
click at [1132, 27] on div at bounding box center [590, 17] width 1093 height 34
click at [1138, 22] on div at bounding box center [590, 17] width 1093 height 34
click at [1138, 16] on img at bounding box center [1132, 16] width 11 height 9
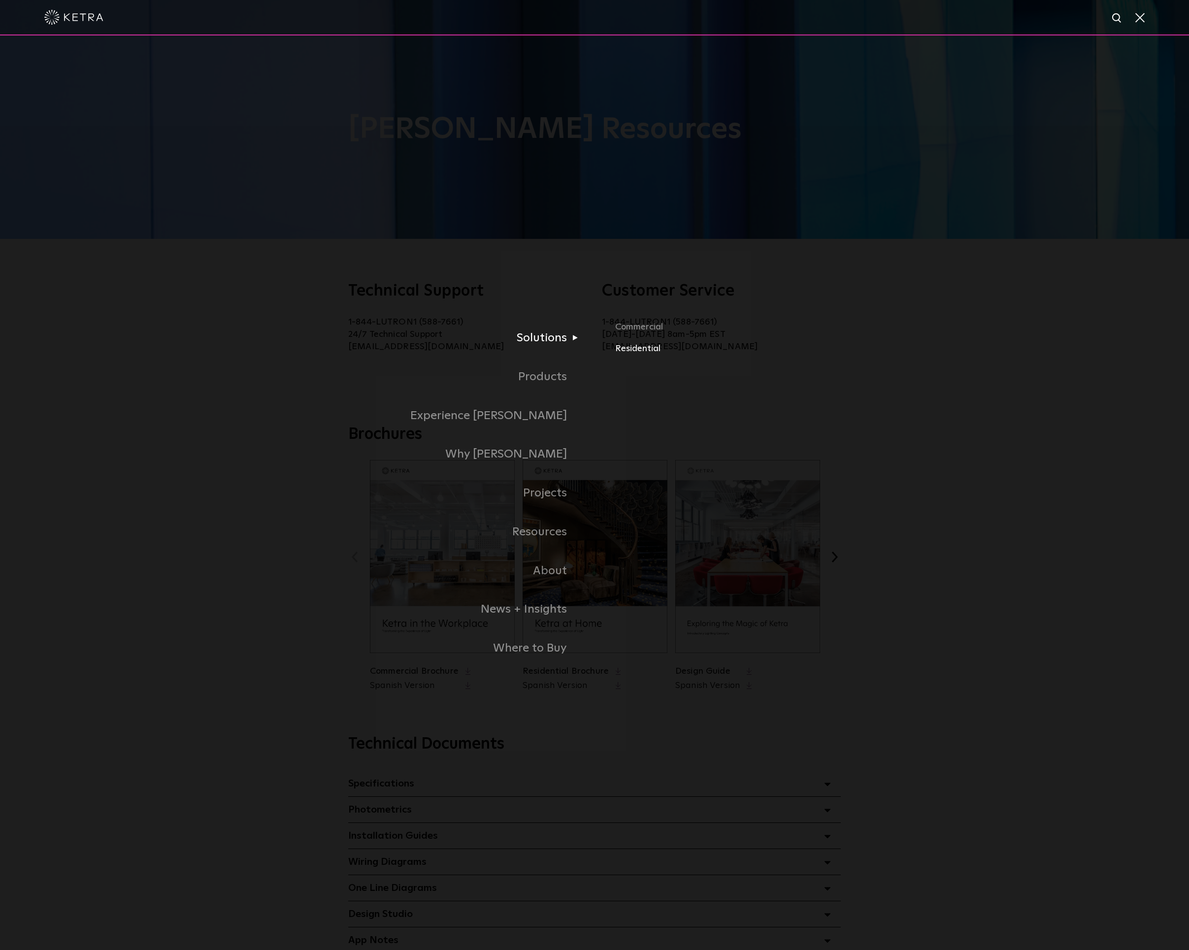
click at [643, 349] on link "Residential" at bounding box center [769, 349] width 309 height 14
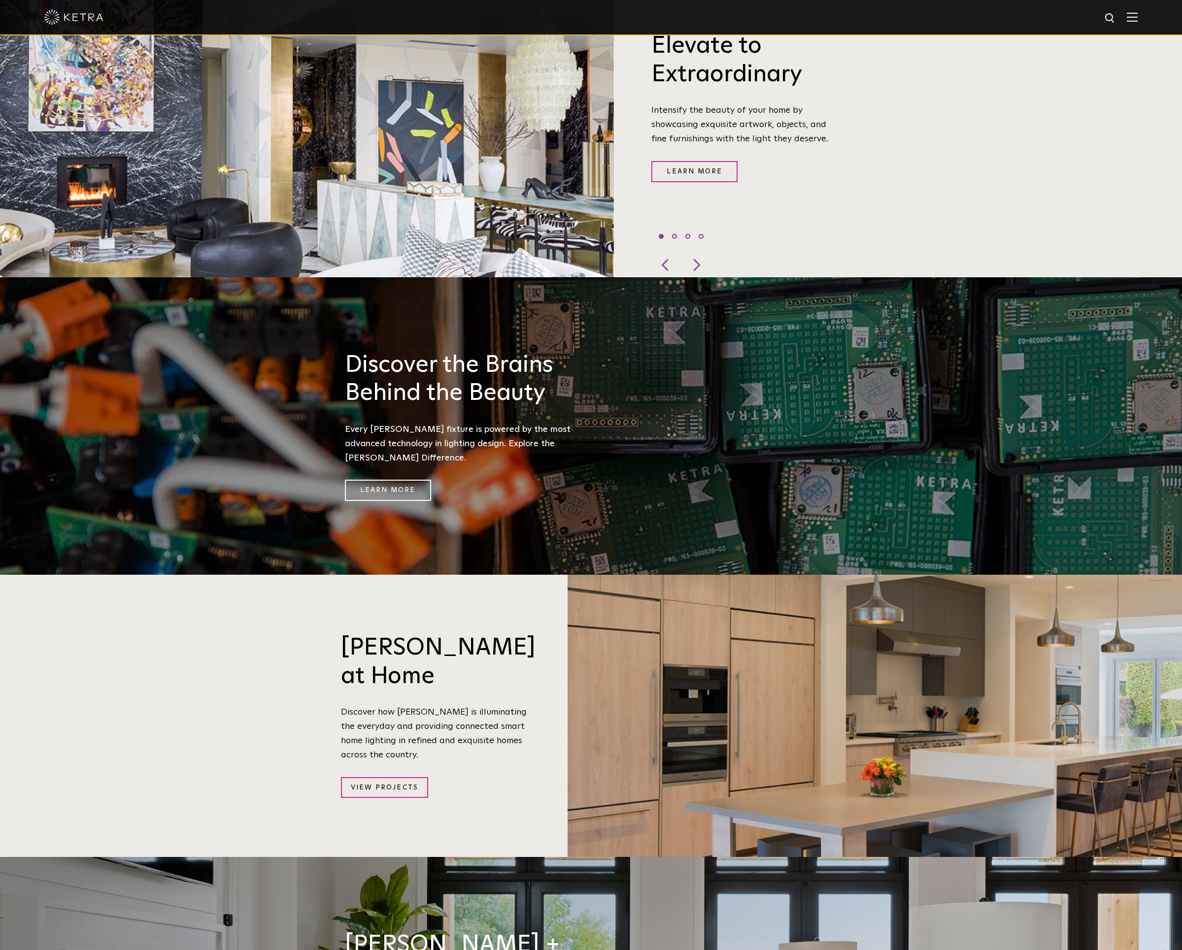
scroll to position [995, 0]
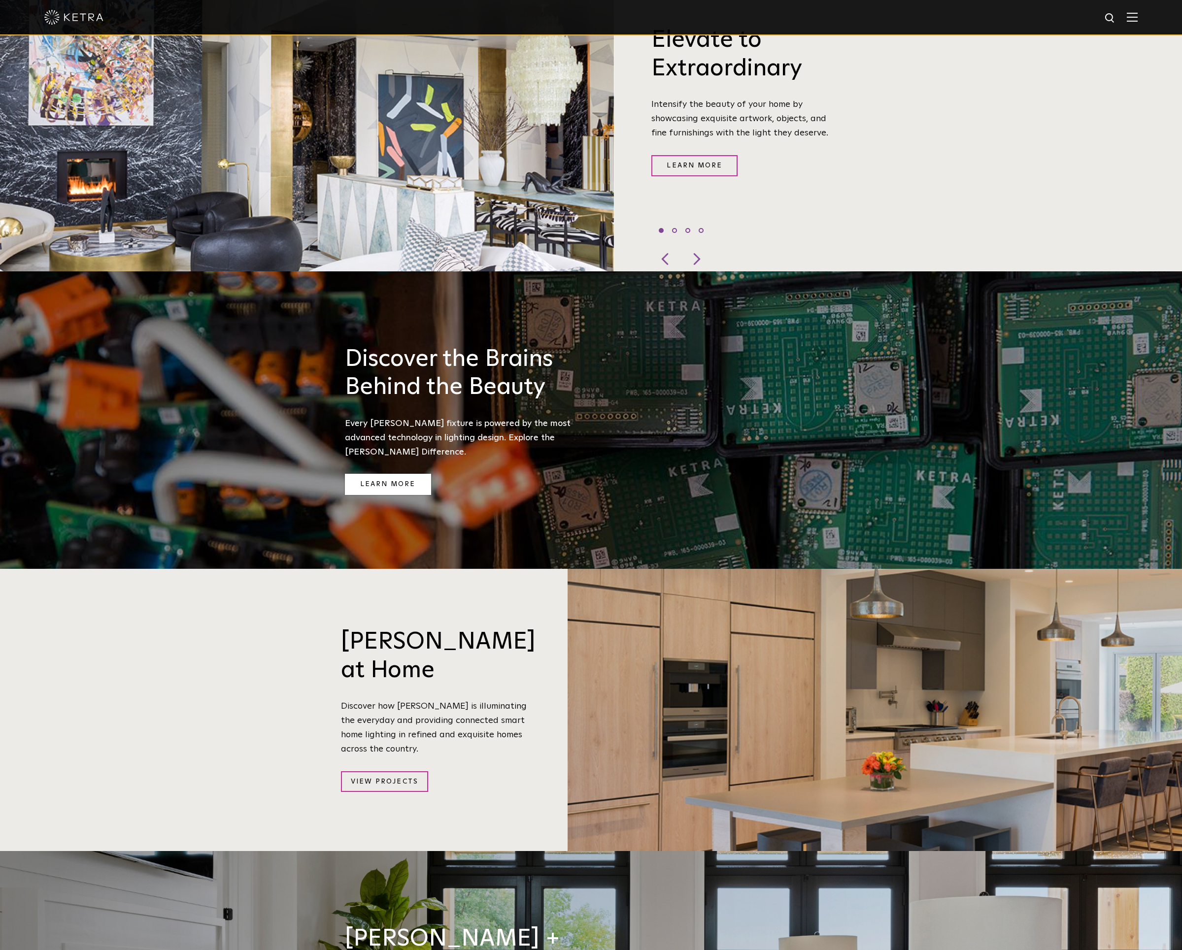
click at [417, 474] on link "Learn More" at bounding box center [388, 484] width 86 height 21
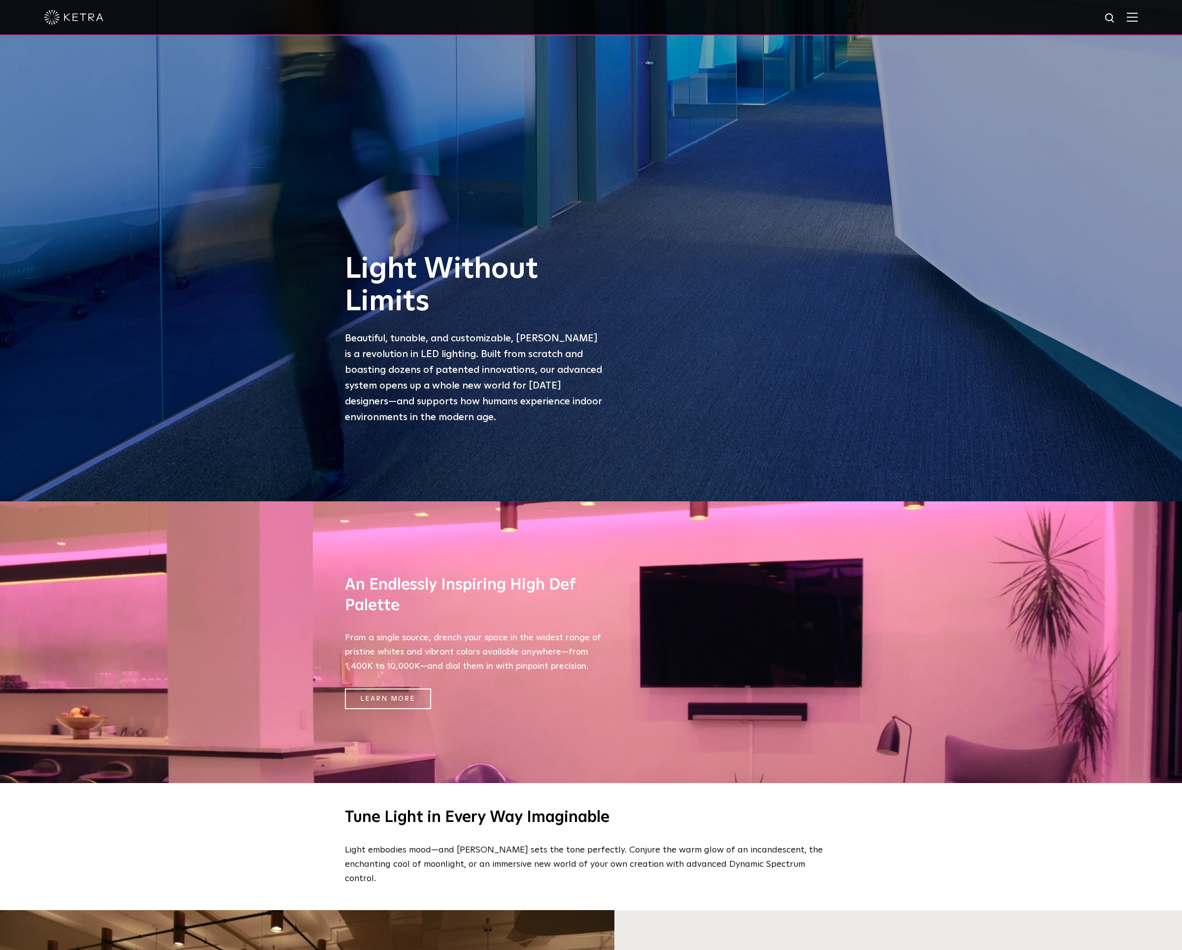
scroll to position [983, 0]
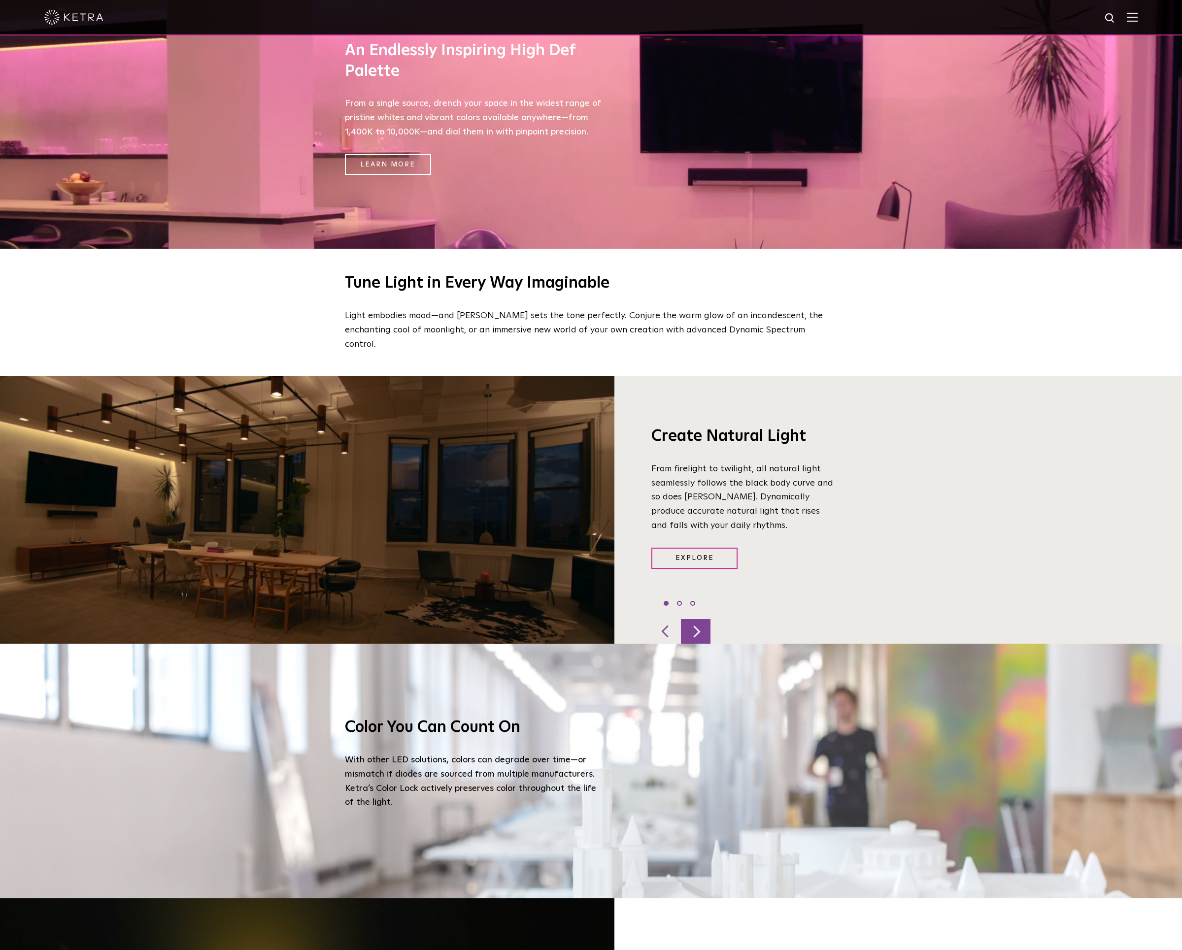
click at [694, 619] on div at bounding box center [696, 631] width 30 height 25
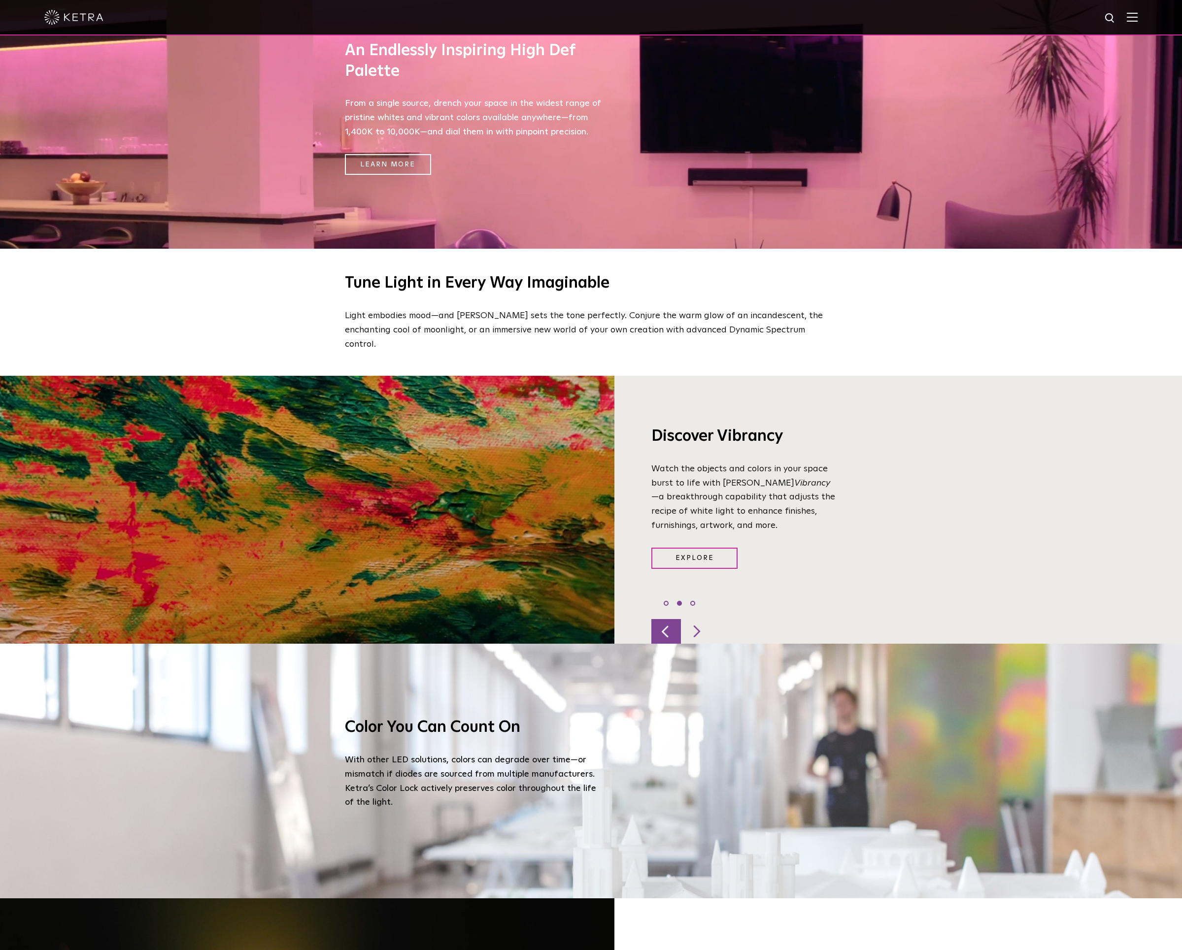
click at [671, 619] on div at bounding box center [666, 631] width 30 height 25
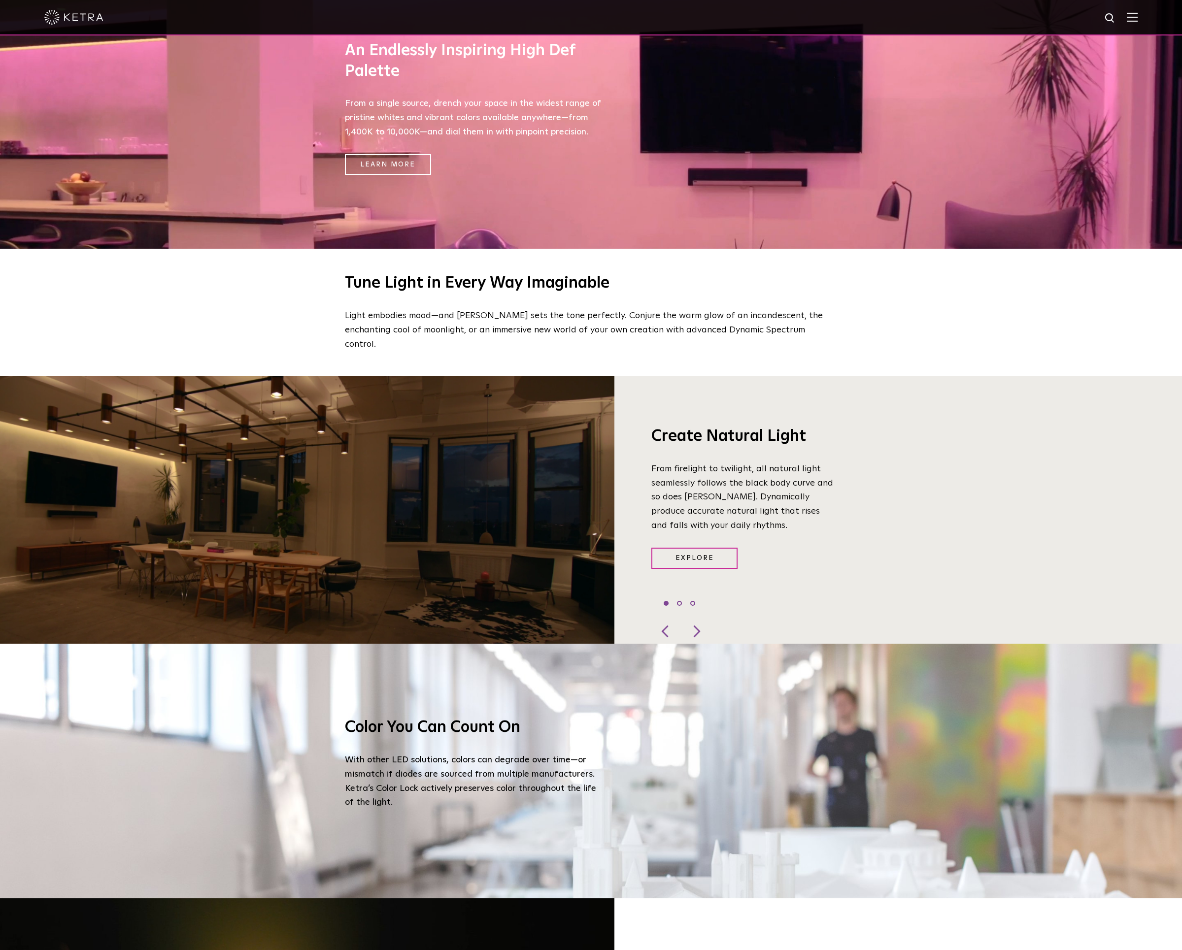
click at [889, 480] on div "Create Natural Light From firelight to twilight, all natural light seamlessly f…" at bounding box center [898, 510] width 568 height 268
click at [682, 551] on link "Explore" at bounding box center [694, 558] width 86 height 21
